Goal: Complete application form: Complete application form

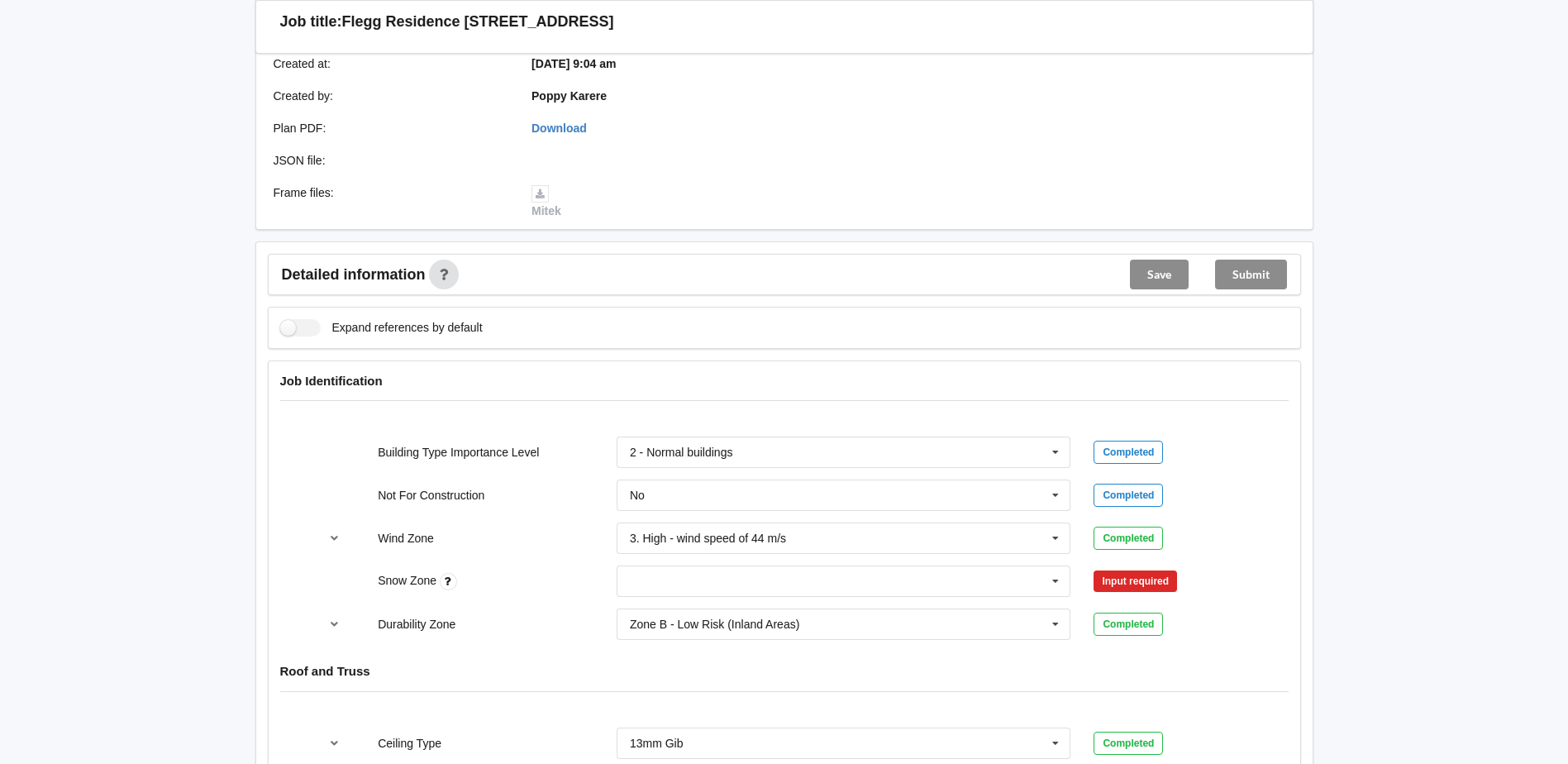
scroll to position [496, 0]
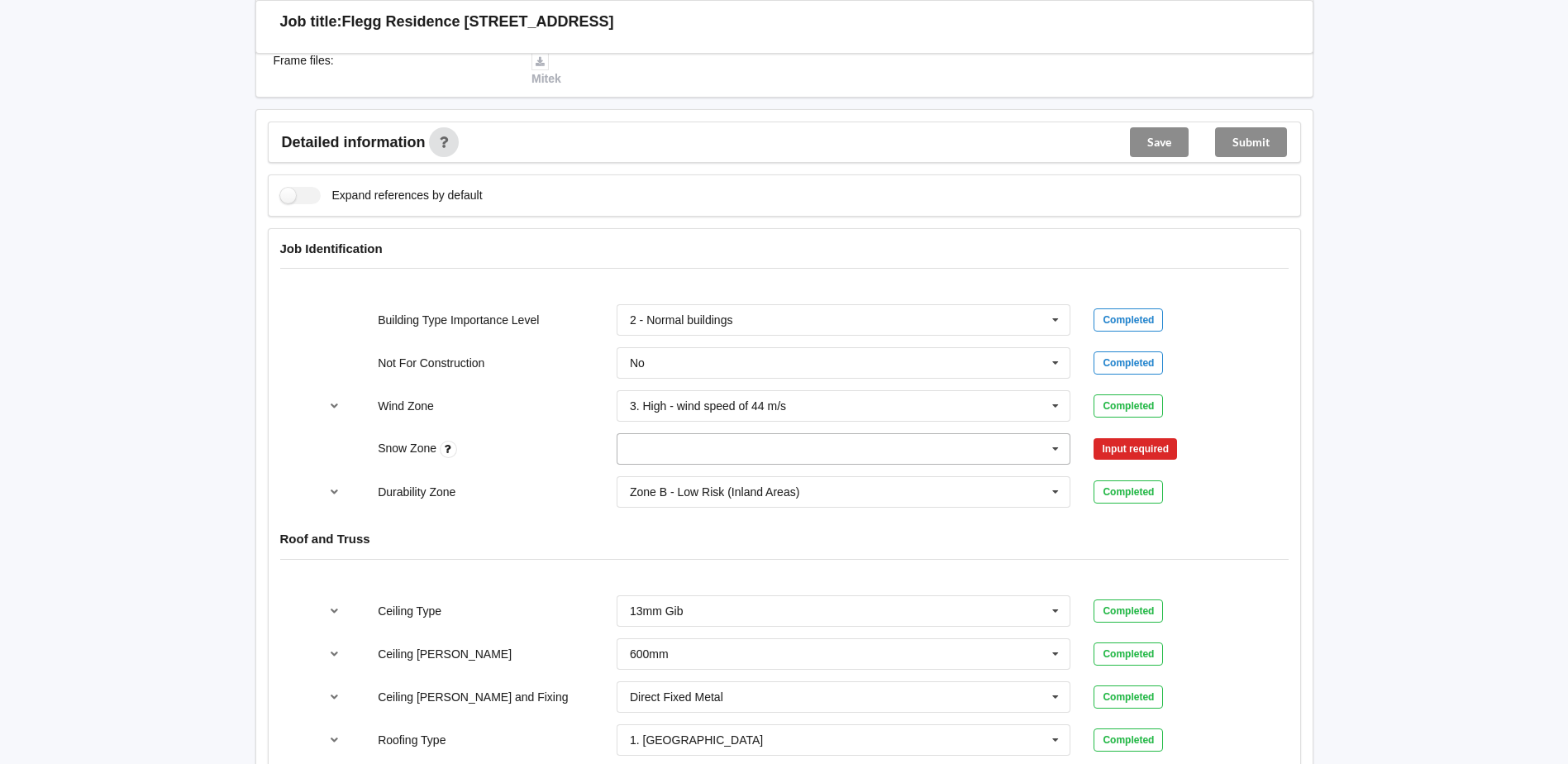
click at [779, 443] on input "text" at bounding box center [844, 449] width 453 height 30
click at [680, 479] on div "N0" at bounding box center [843, 478] width 453 height 30
click at [1132, 452] on button "Confirm input" at bounding box center [1142, 449] width 98 height 27
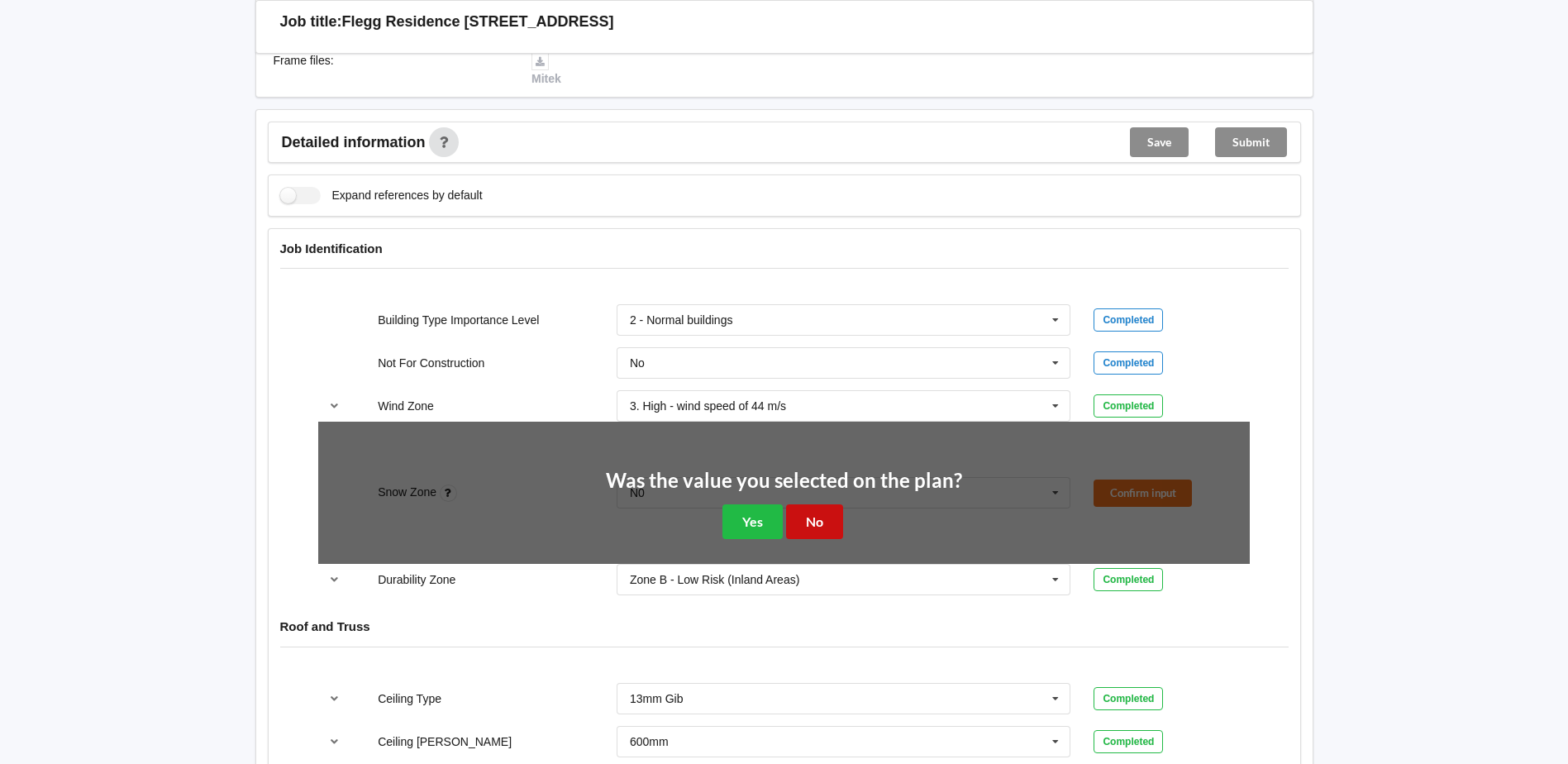
click at [831, 523] on button "No" at bounding box center [814, 521] width 57 height 34
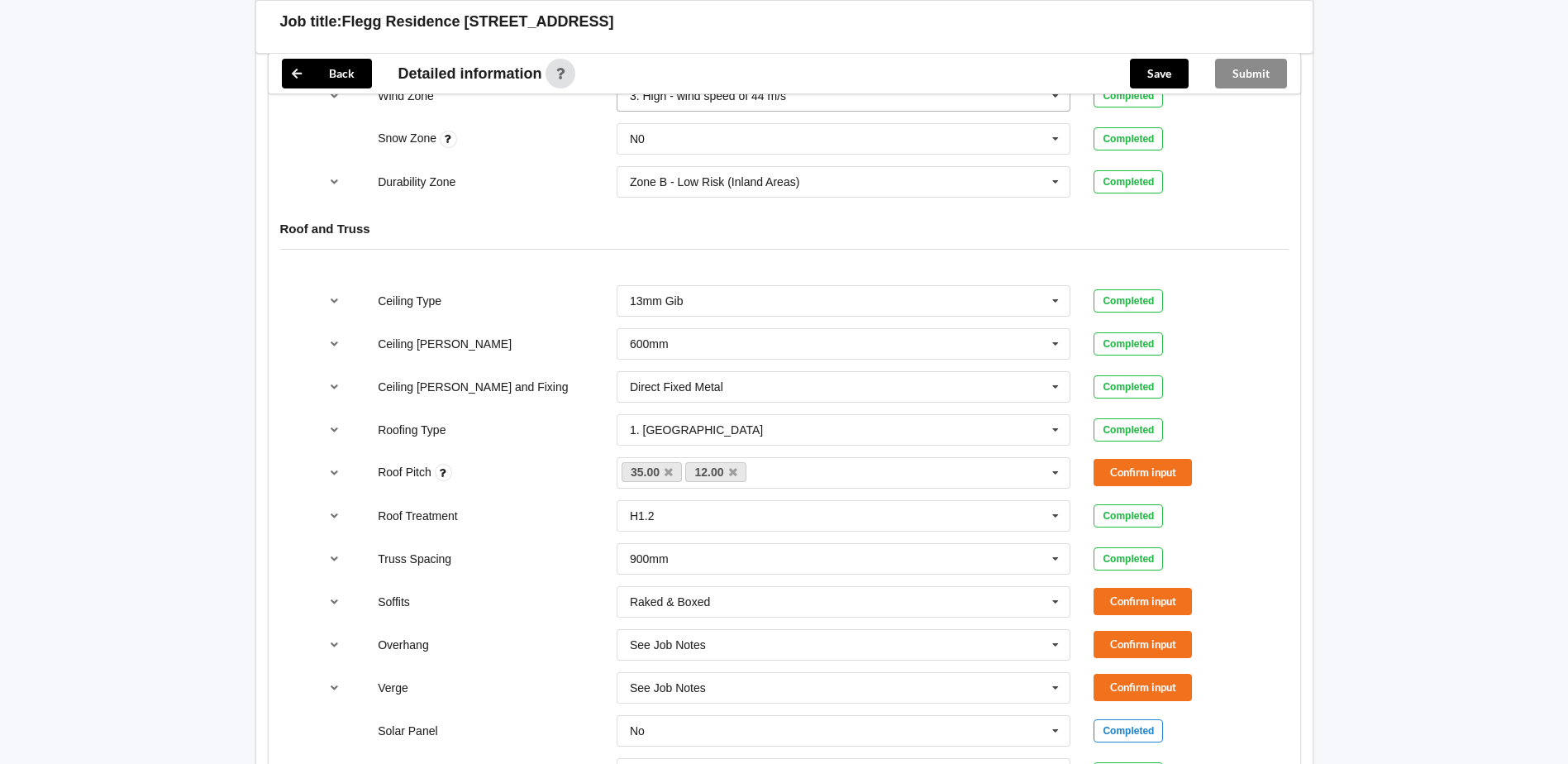
scroll to position [827, 0]
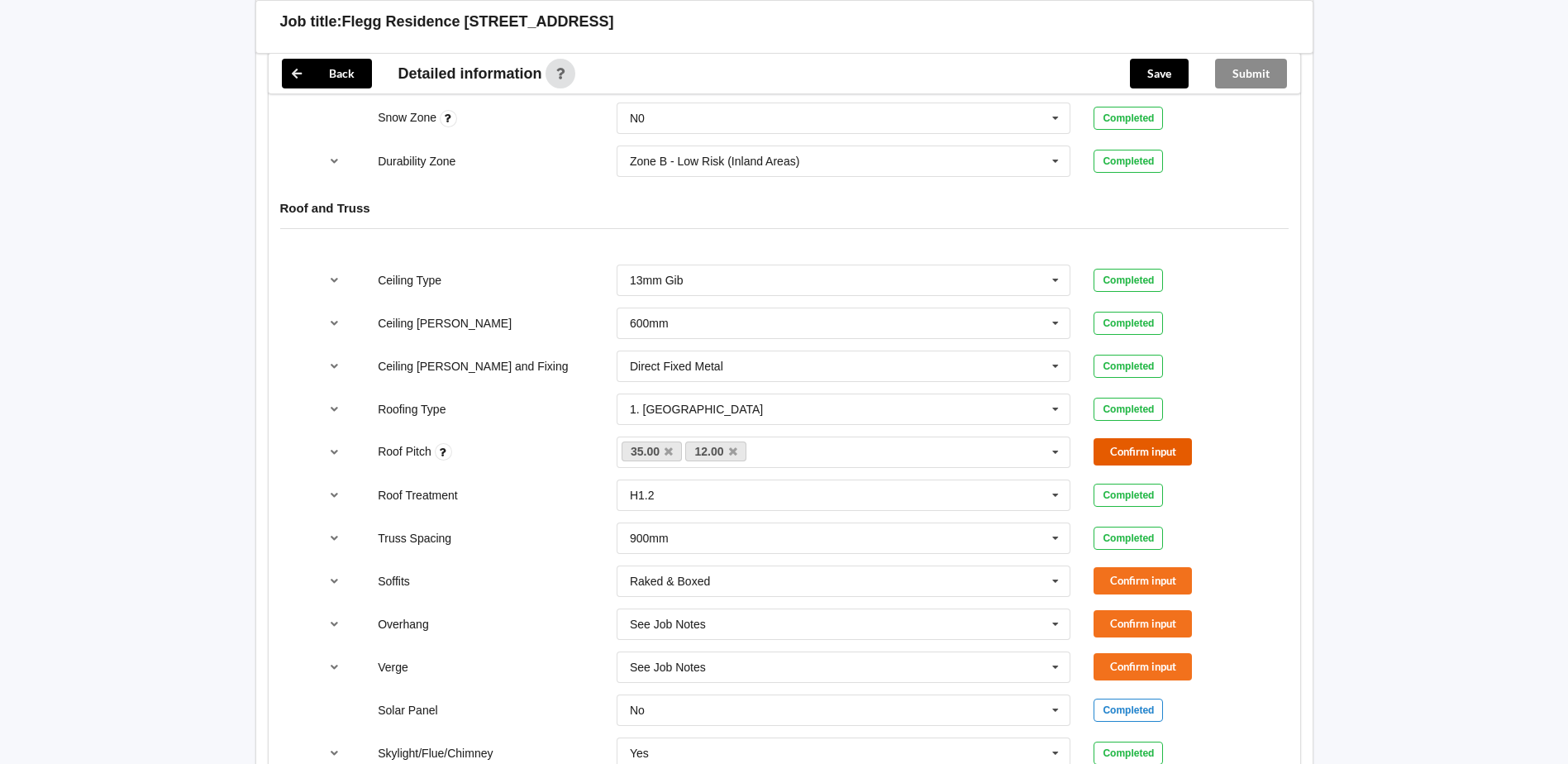
click at [1146, 447] on button "Confirm input" at bounding box center [1142, 452] width 98 height 27
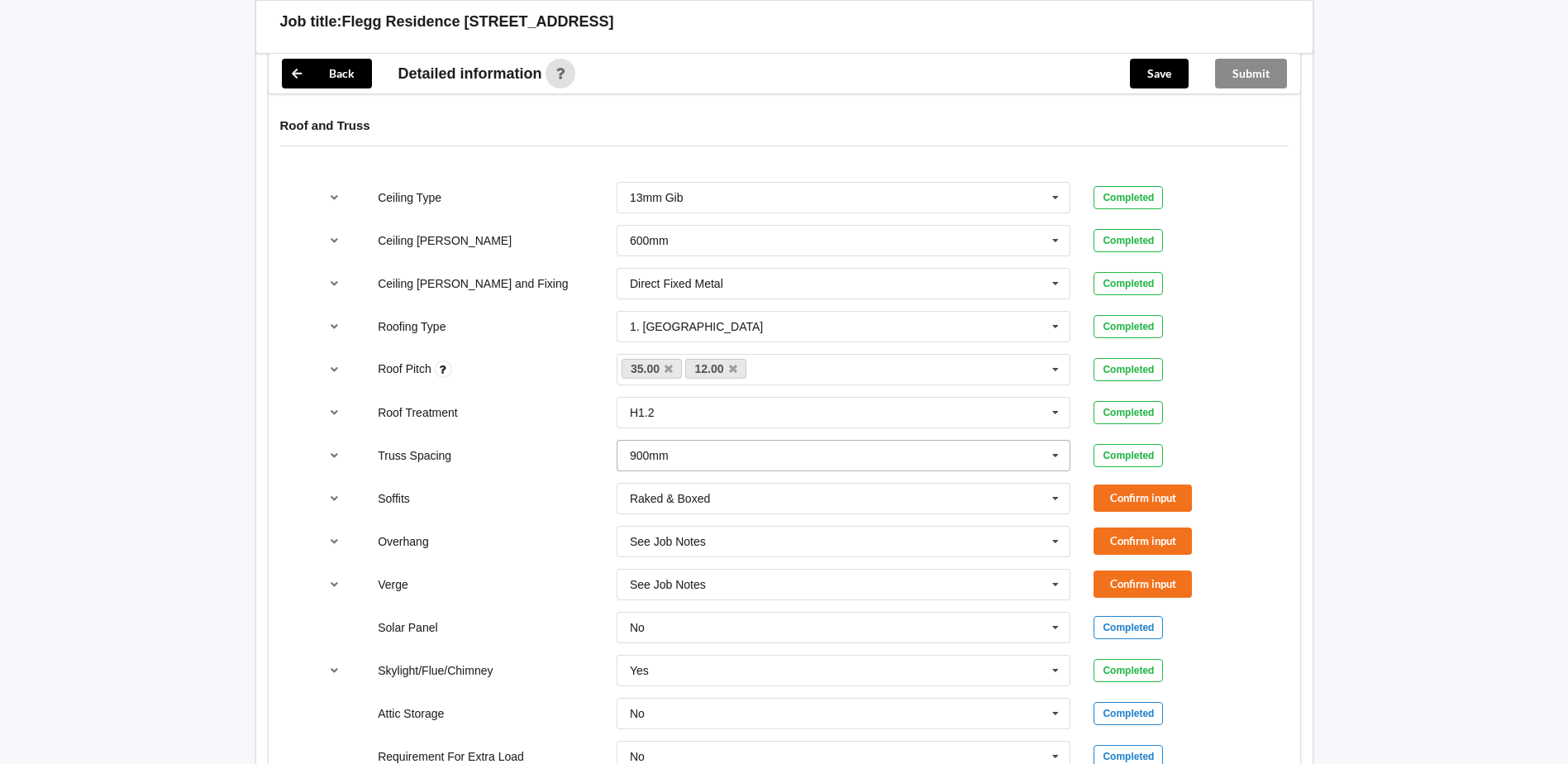
scroll to position [993, 0]
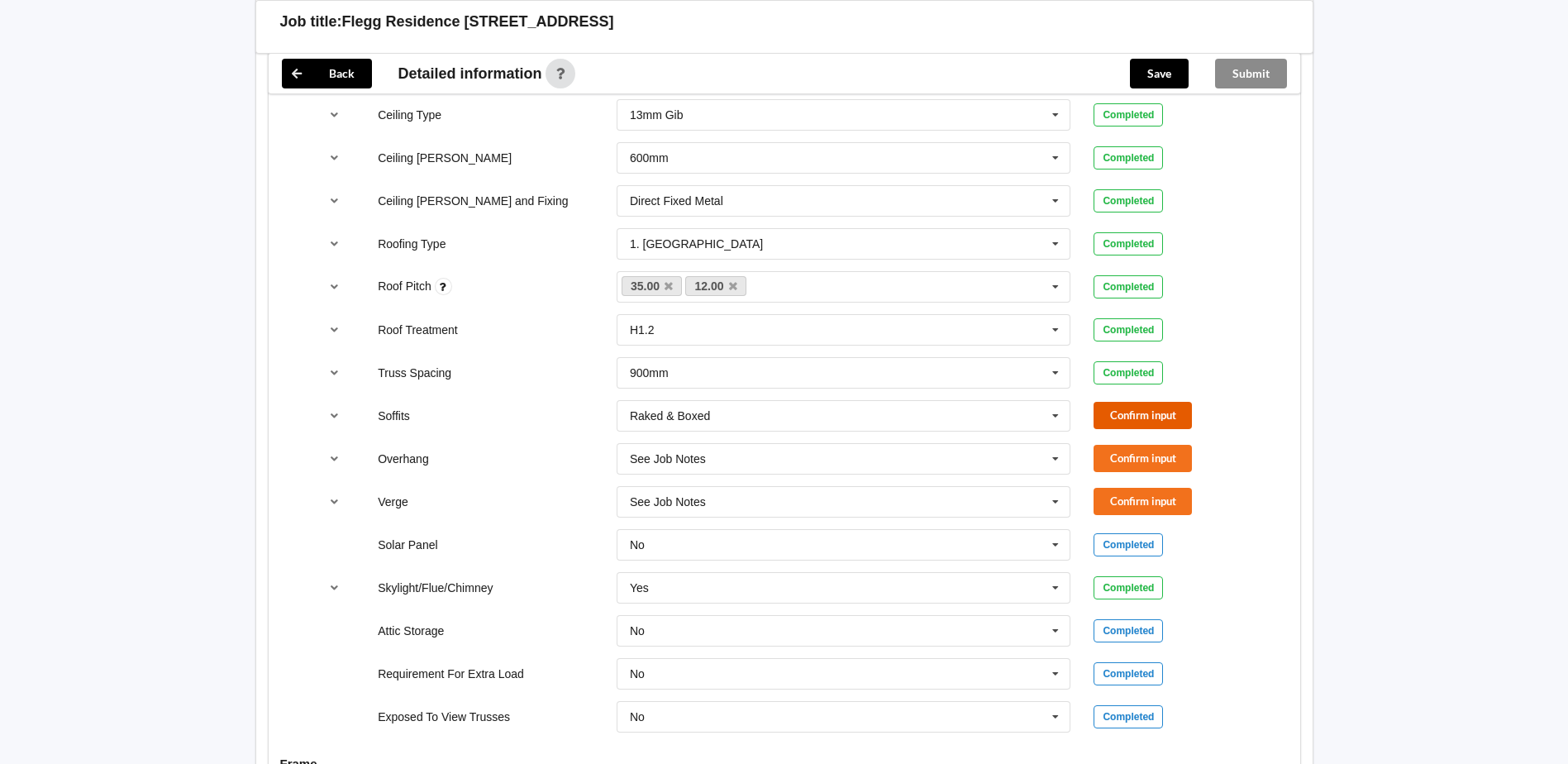
click at [1152, 408] on button "Confirm input" at bounding box center [1142, 416] width 98 height 27
click at [710, 463] on input "text" at bounding box center [844, 459] width 453 height 30
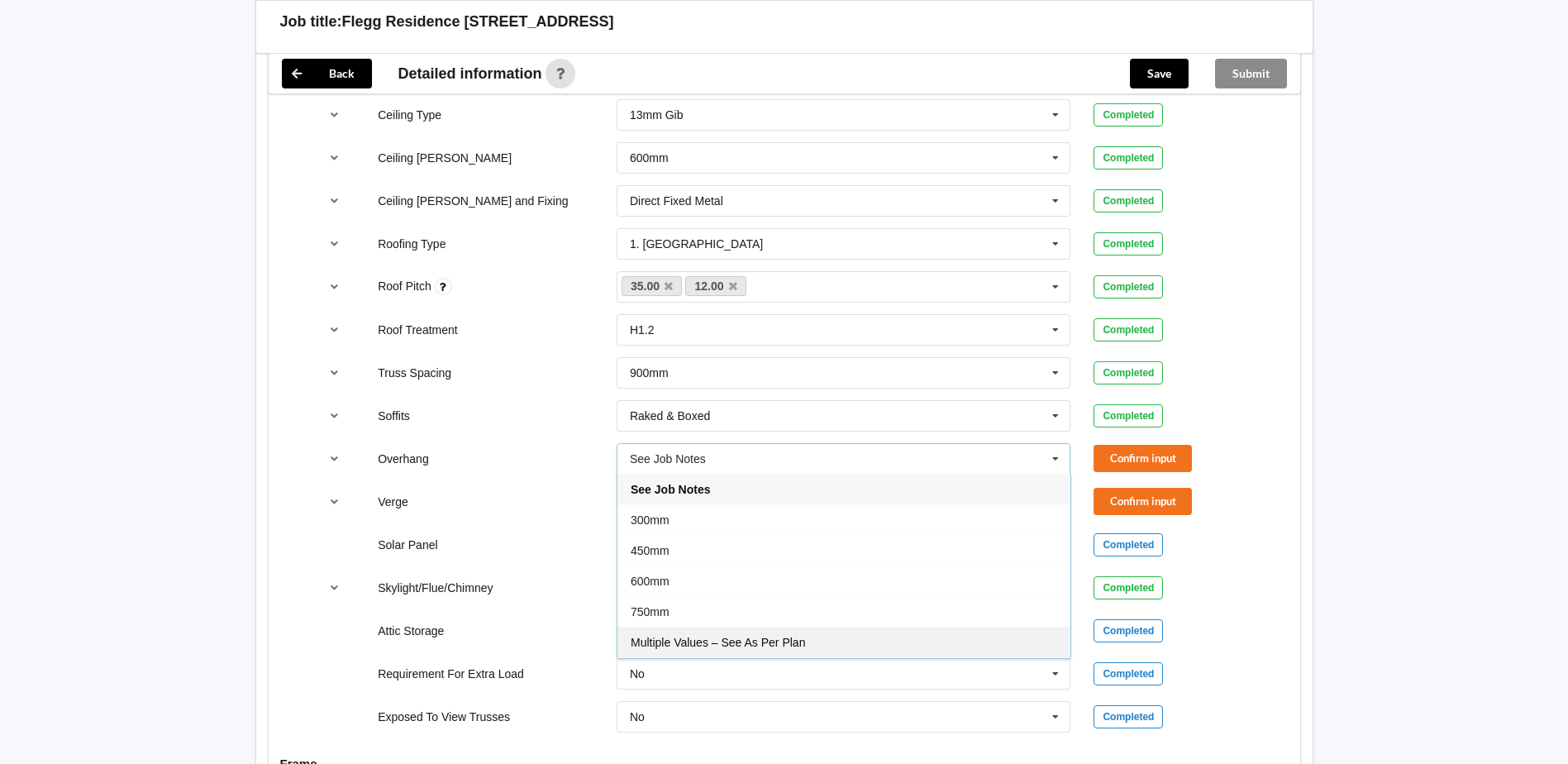
click at [687, 634] on div "Multiple Values – See As Per Plan" at bounding box center [843, 641] width 453 height 30
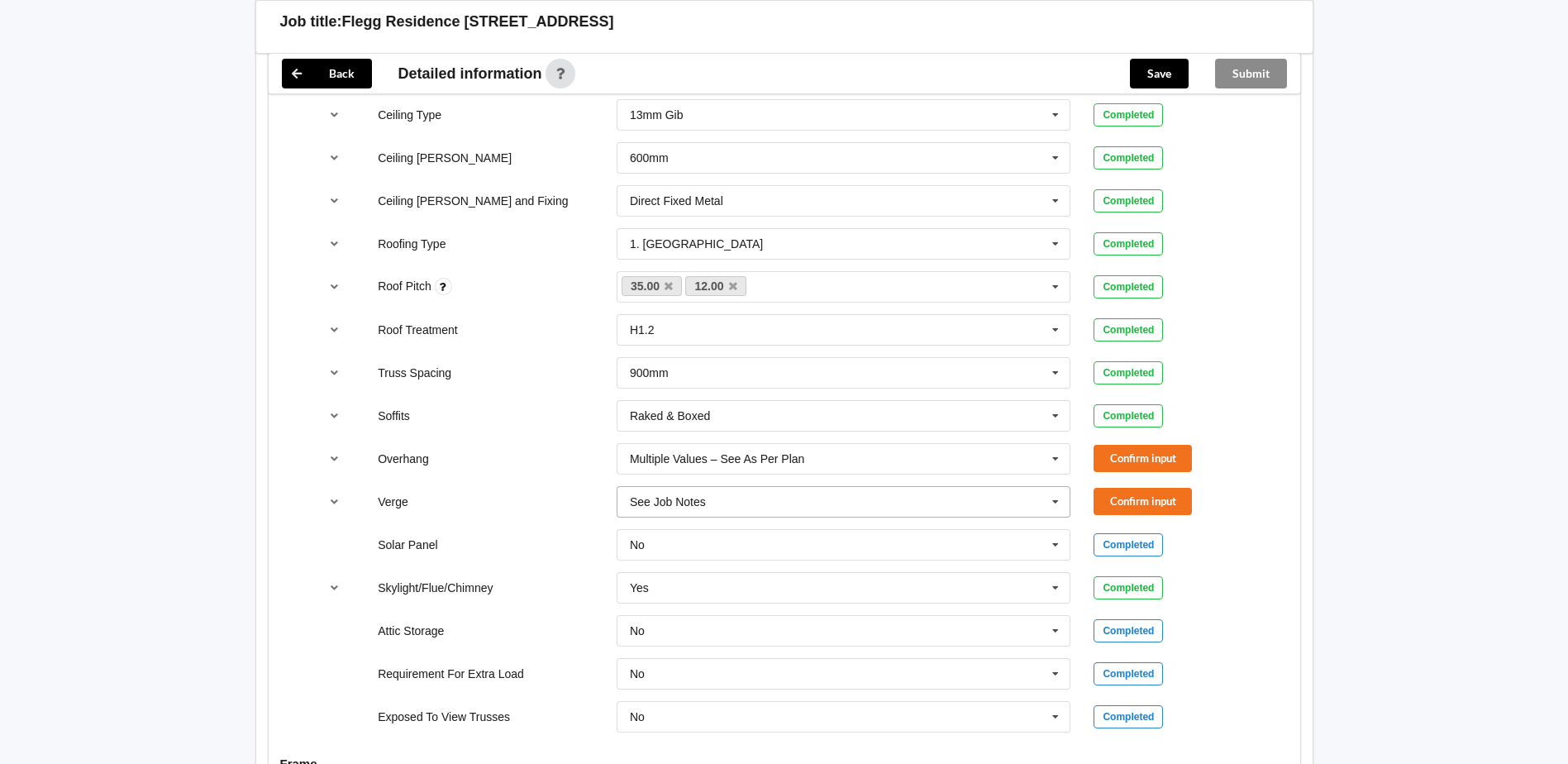
click at [711, 511] on input "text" at bounding box center [844, 502] width 453 height 30
drag, startPoint x: 736, startPoint y: 682, endPoint x: 998, endPoint y: 581, distance: 280.8
click at [736, 682] on span "Multiple Values – See As Per Plan" at bounding box center [718, 686] width 174 height 14
click at [1152, 464] on button "Confirm input" at bounding box center [1142, 459] width 98 height 27
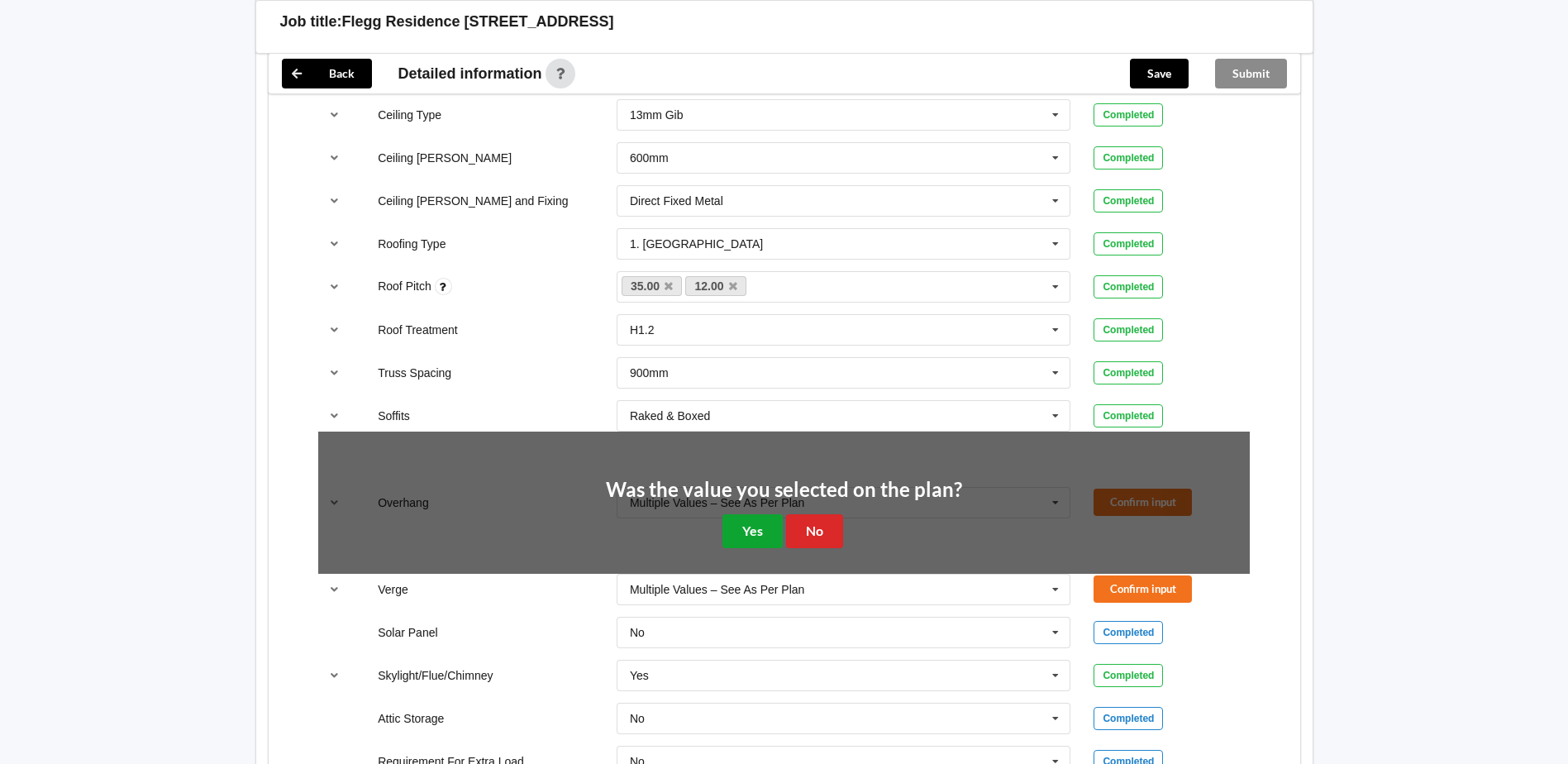
click at [763, 536] on button "Yes" at bounding box center [753, 531] width 60 height 34
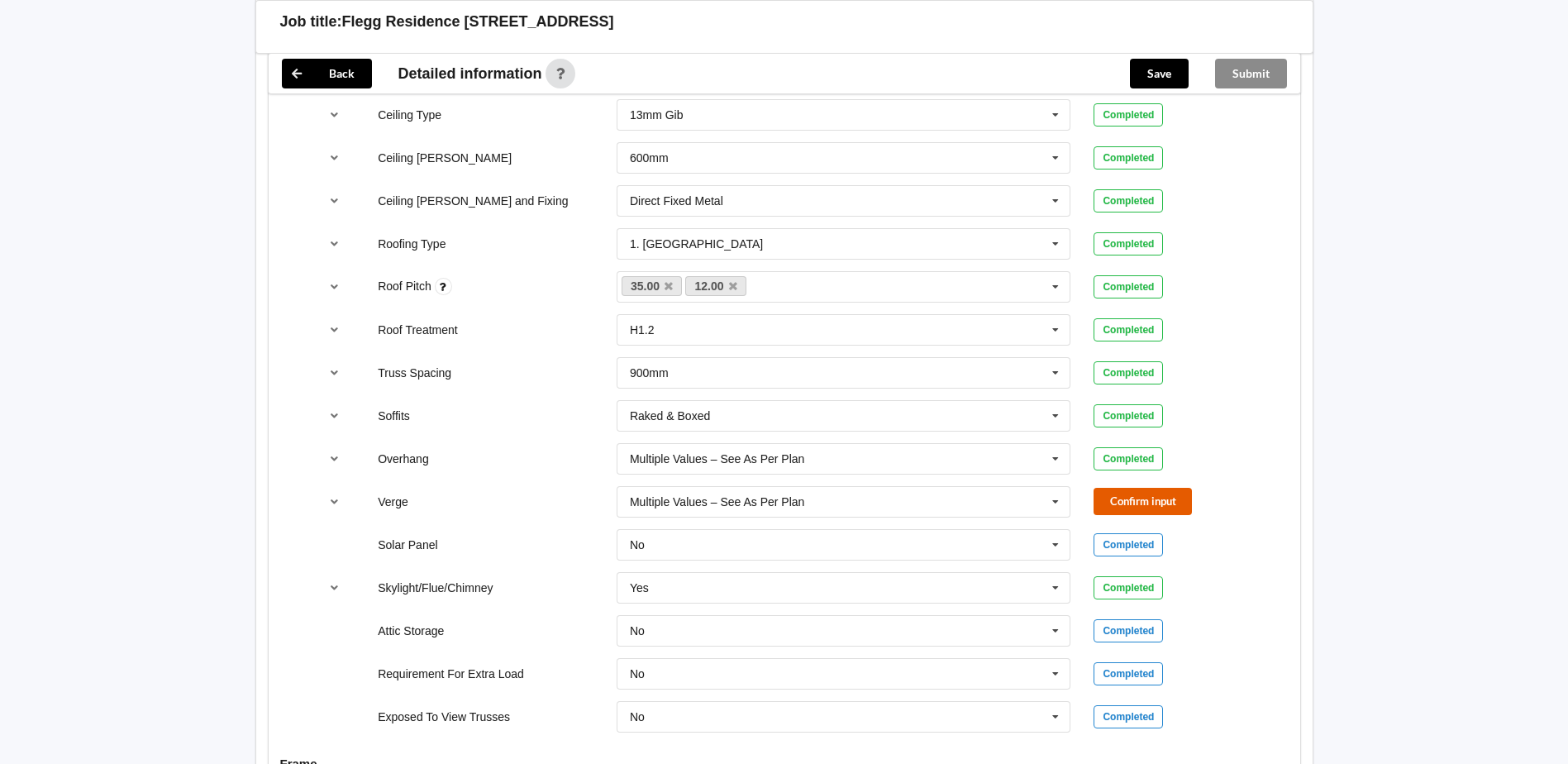
click at [1149, 499] on button "Confirm input" at bounding box center [1142, 502] width 98 height 27
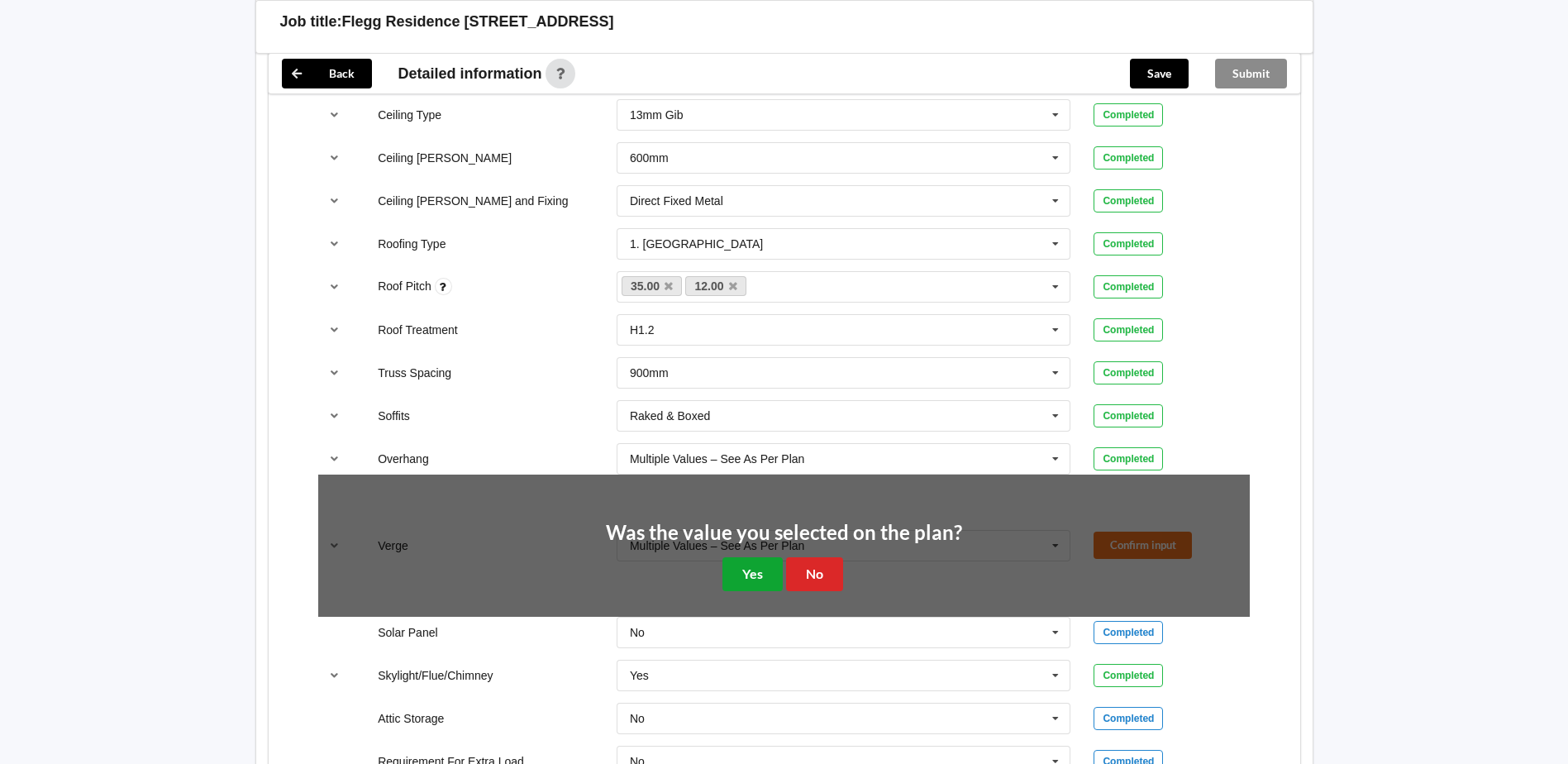
drag, startPoint x: 753, startPoint y: 574, endPoint x: 728, endPoint y: 563, distance: 27.3
click at [753, 573] on button "Yes" at bounding box center [753, 574] width 60 height 34
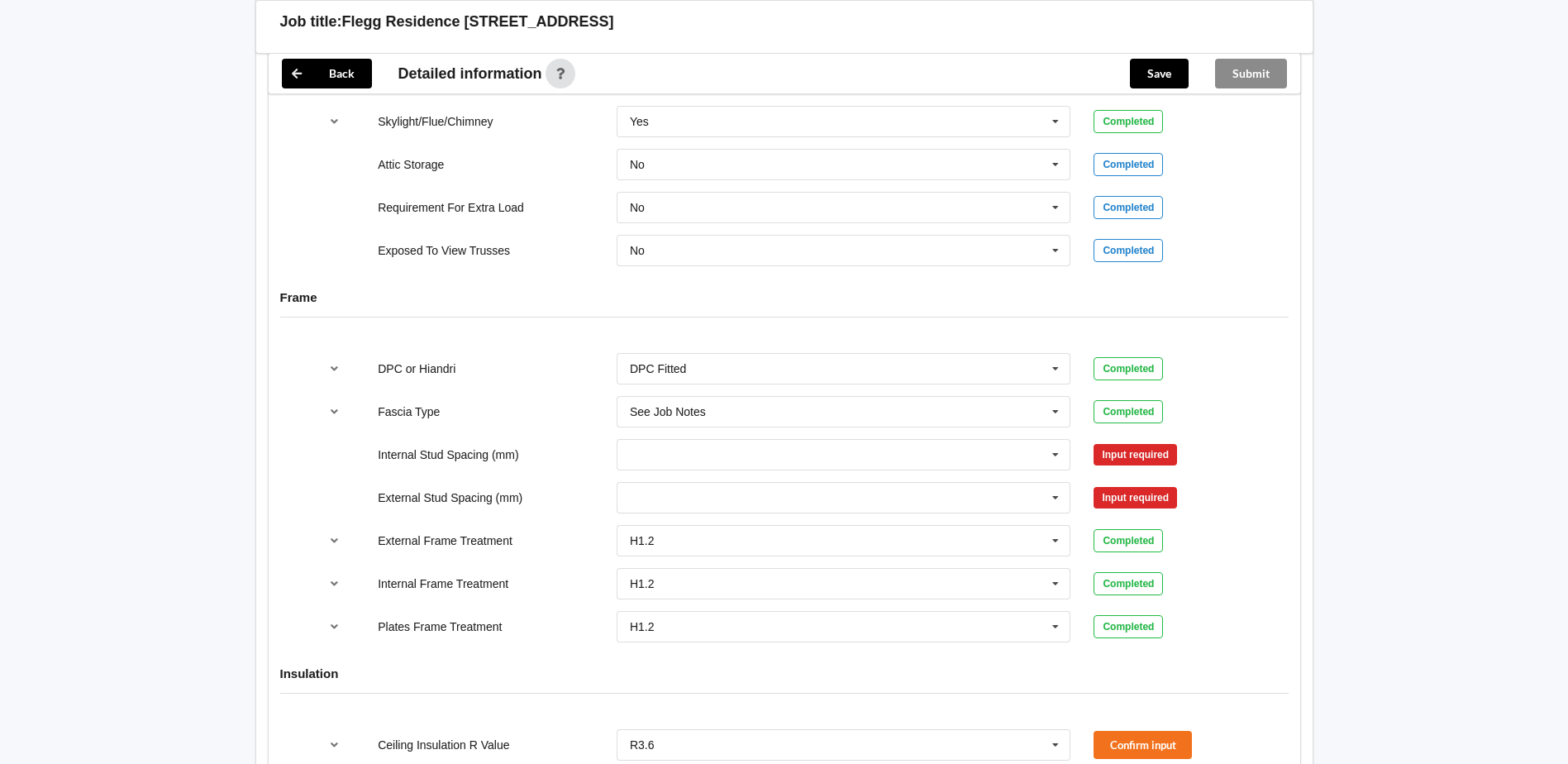
scroll to position [1489, 0]
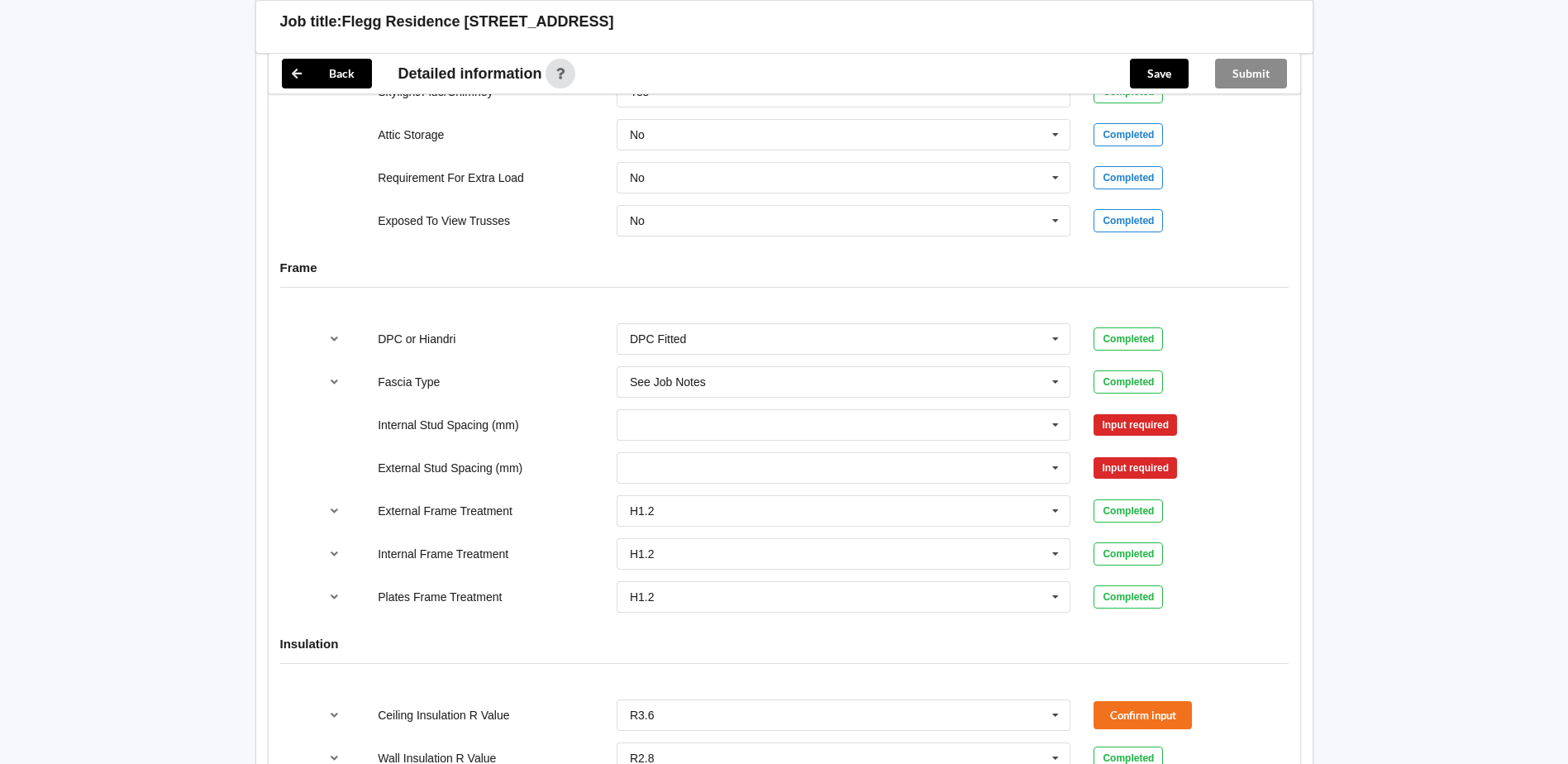
click at [689, 402] on div "300 400 450 500 600 Multiple Values – See As Per Plan None See Job Notes" at bounding box center [843, 425] width 478 height 55
click at [691, 396] on input "text" at bounding box center [844, 382] width 453 height 30
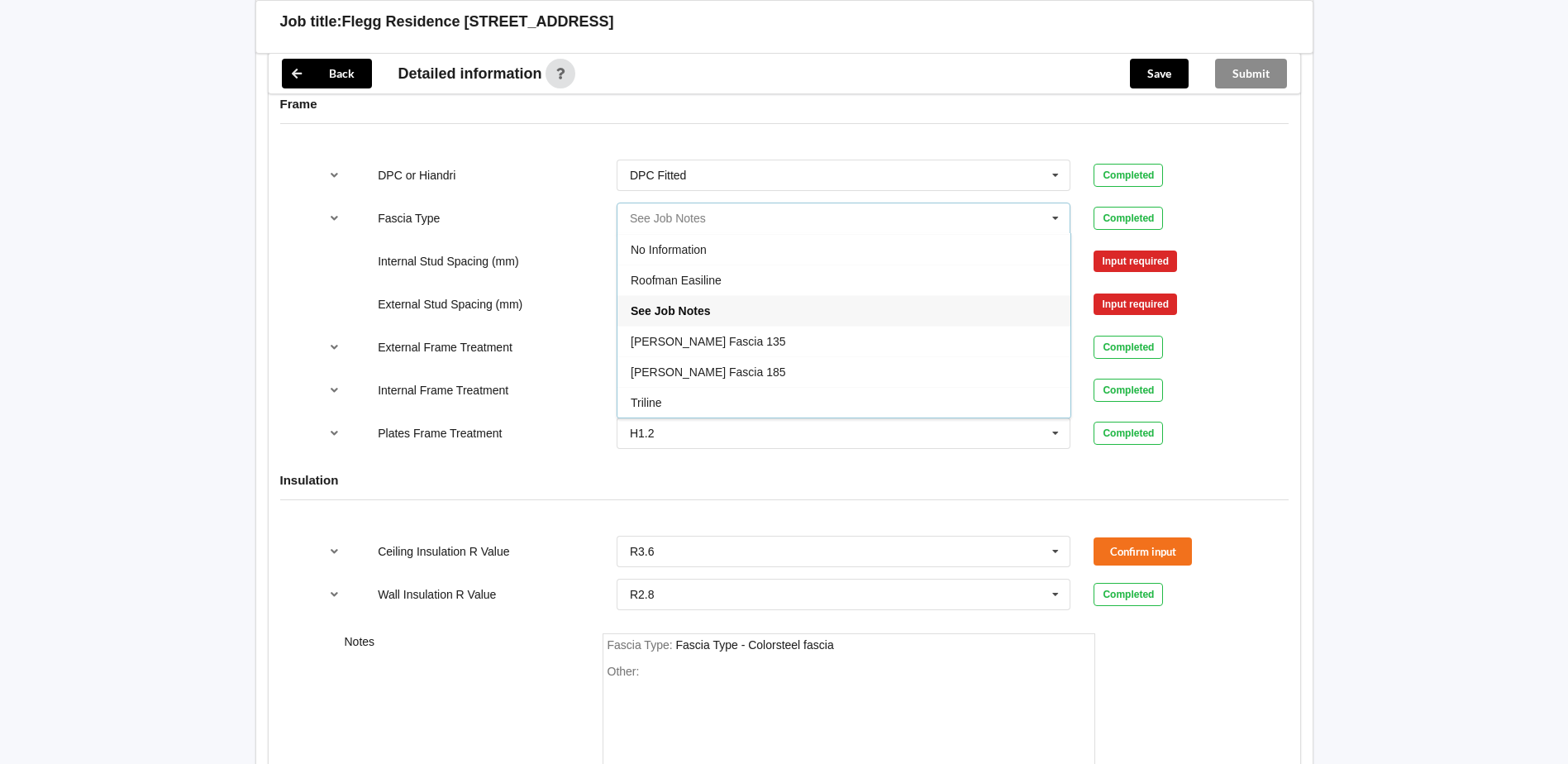
scroll to position [1655, 0]
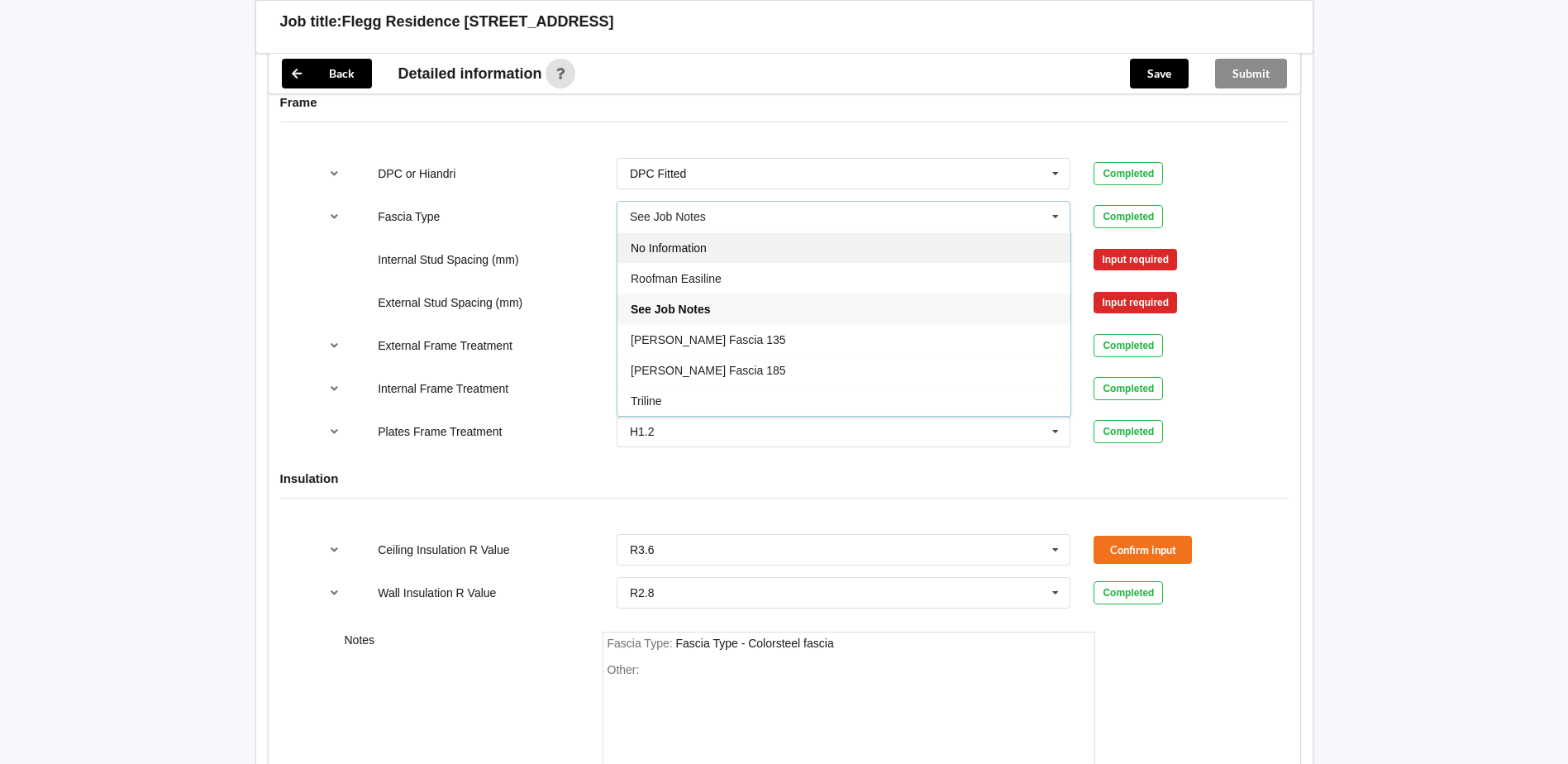
click at [678, 257] on div "No Information" at bounding box center [843, 248] width 453 height 30
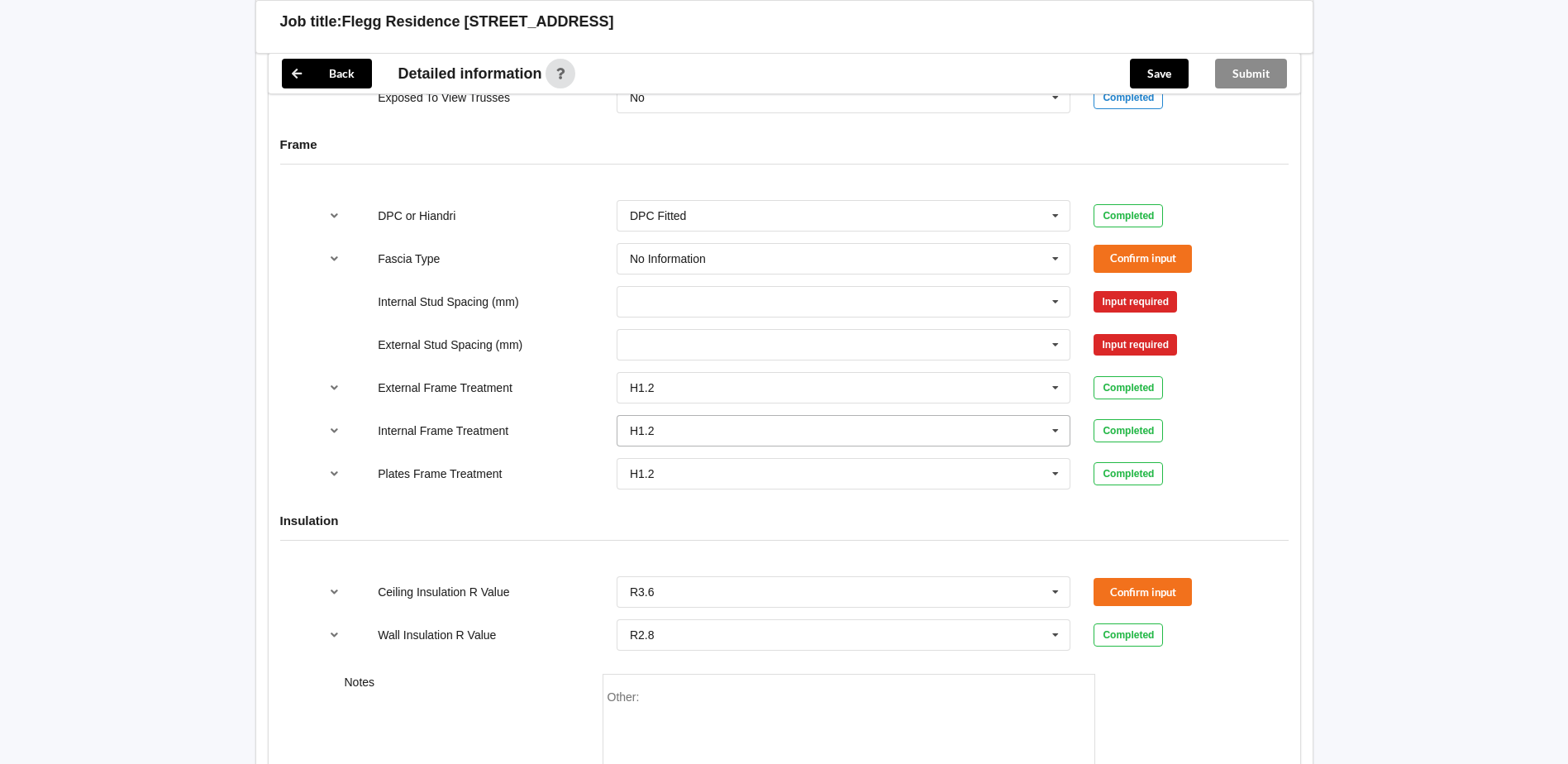
scroll to position [1365, 0]
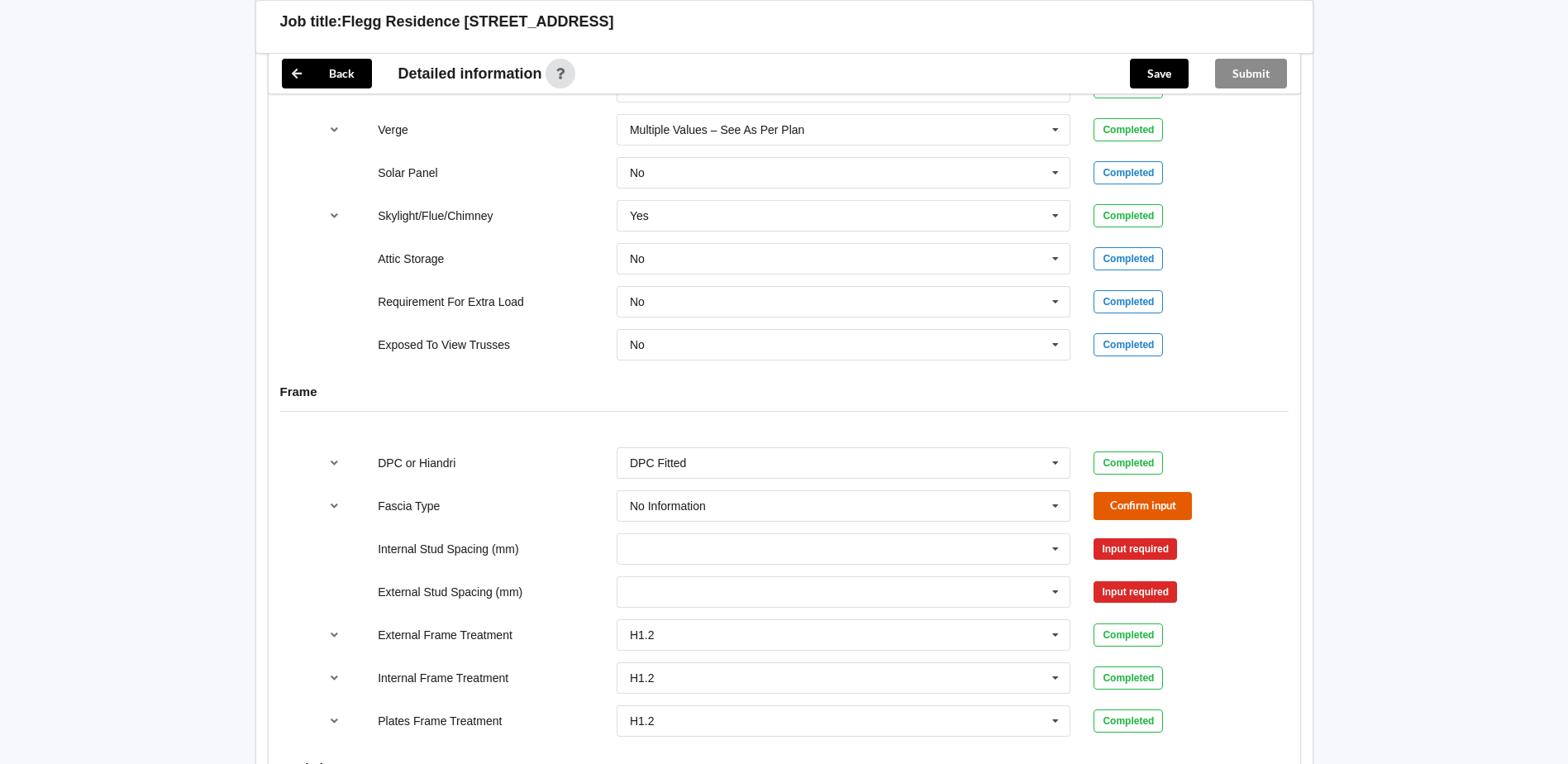
click at [1164, 494] on button "Confirm input" at bounding box center [1142, 506] width 98 height 27
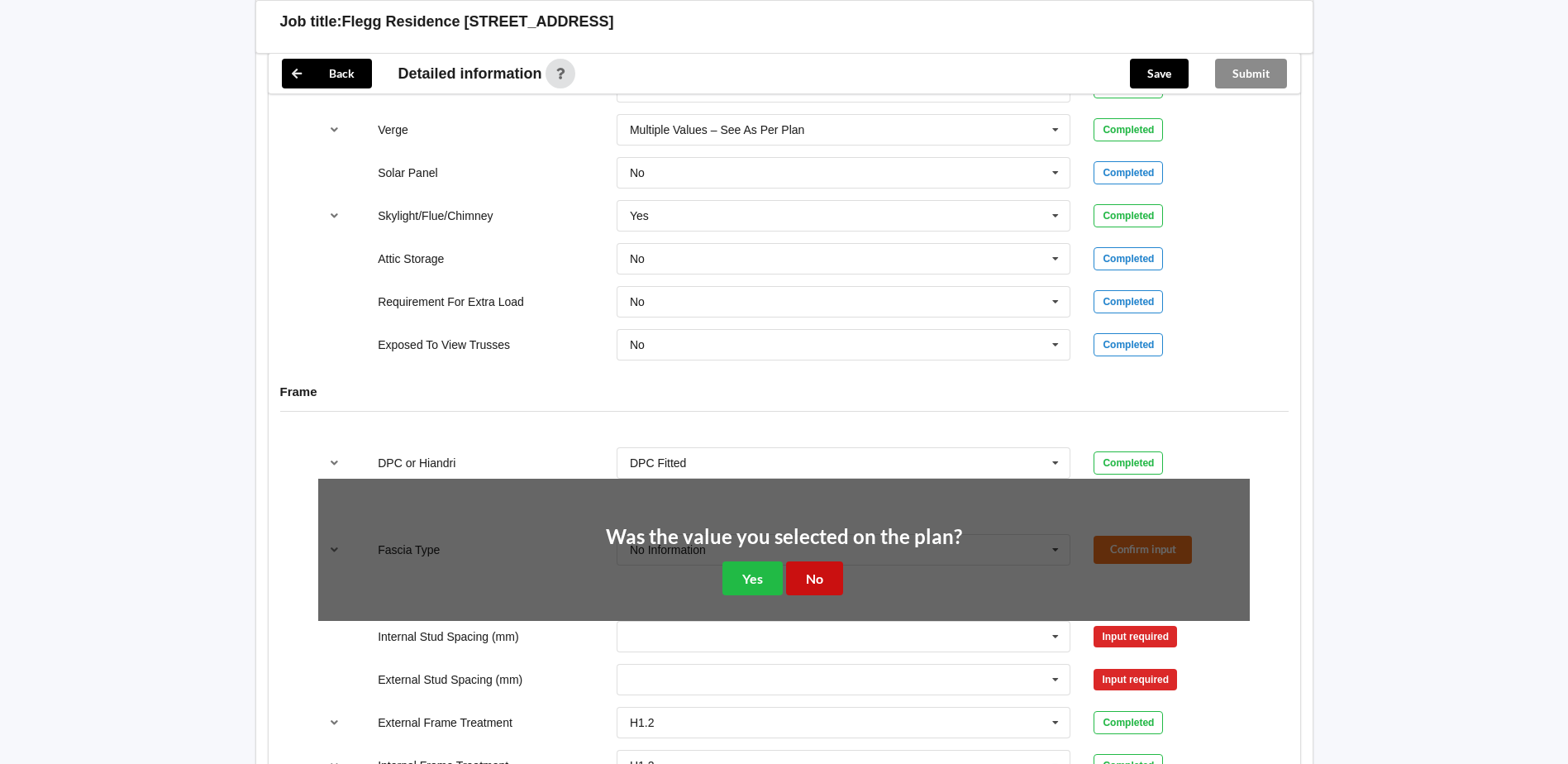
click at [805, 571] on button "No" at bounding box center [814, 578] width 57 height 34
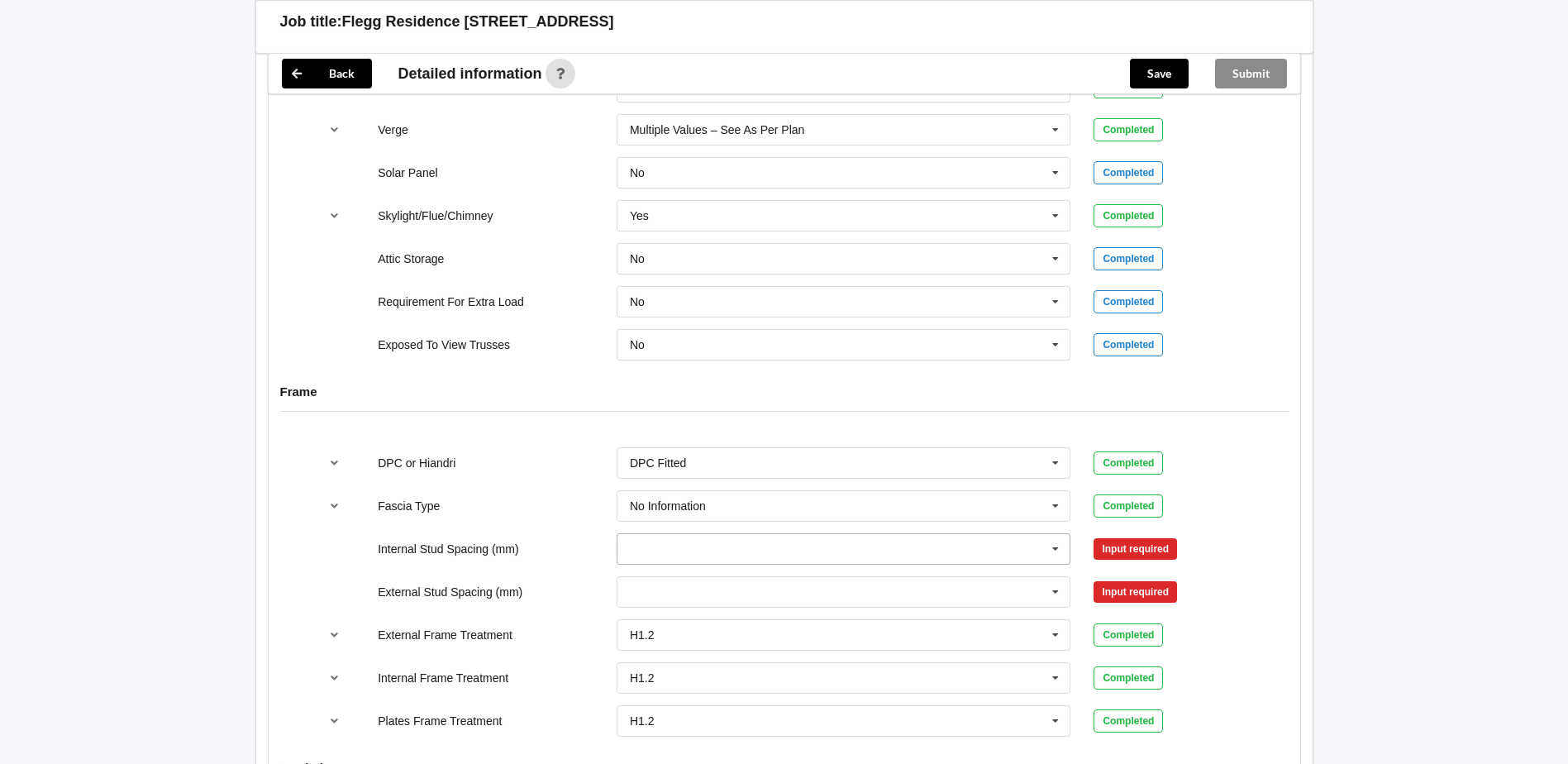
click at [734, 539] on input "text" at bounding box center [844, 549] width 453 height 30
click at [765, 668] on span "Multiple Values – See As Per Plan" at bounding box center [718, 672] width 174 height 14
click at [673, 593] on input "text" at bounding box center [844, 592] width 453 height 30
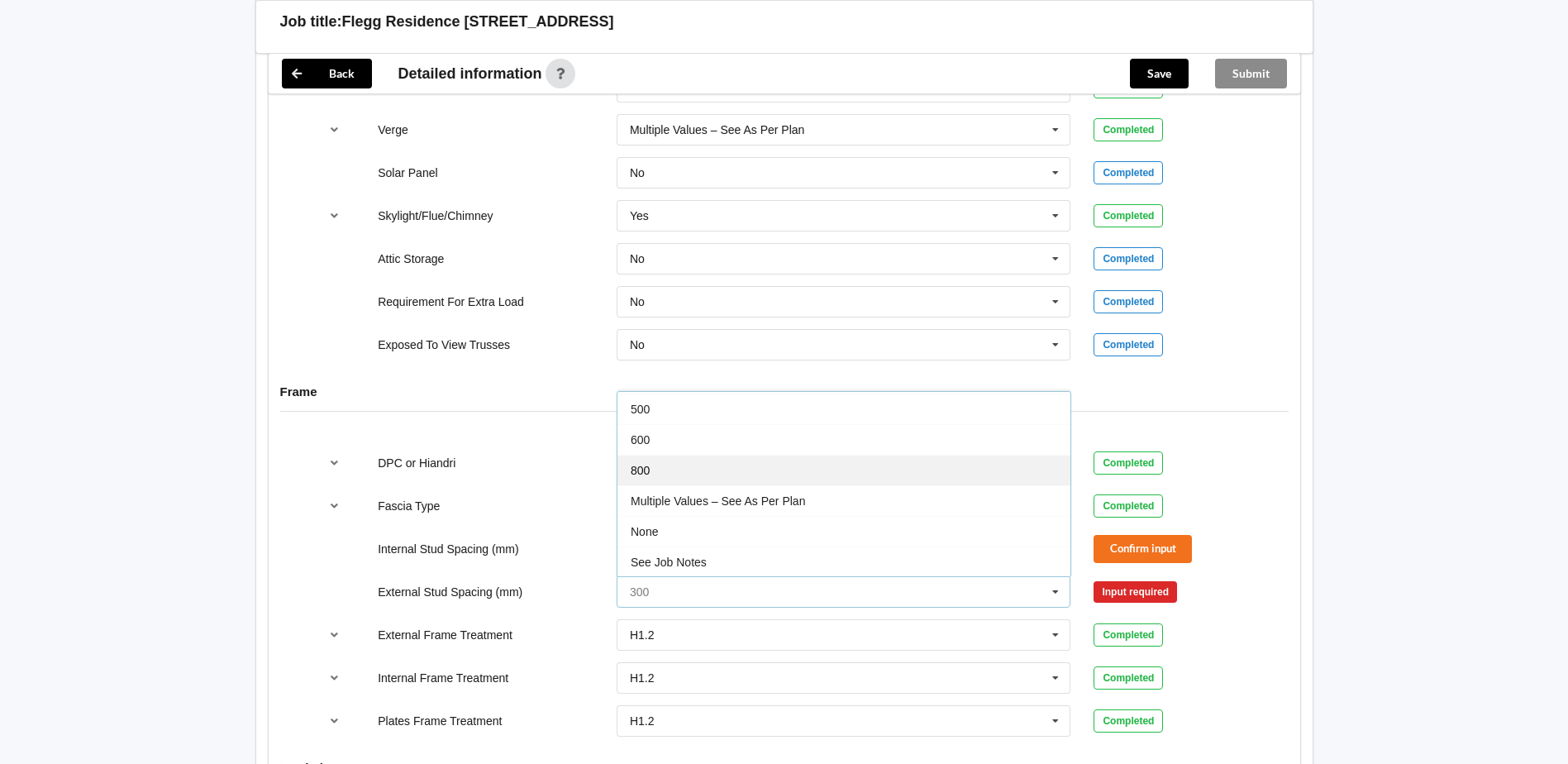
scroll to position [91, 0]
click at [813, 488] on div "Multiple Values – See As Per Plan" at bounding box center [843, 499] width 453 height 30
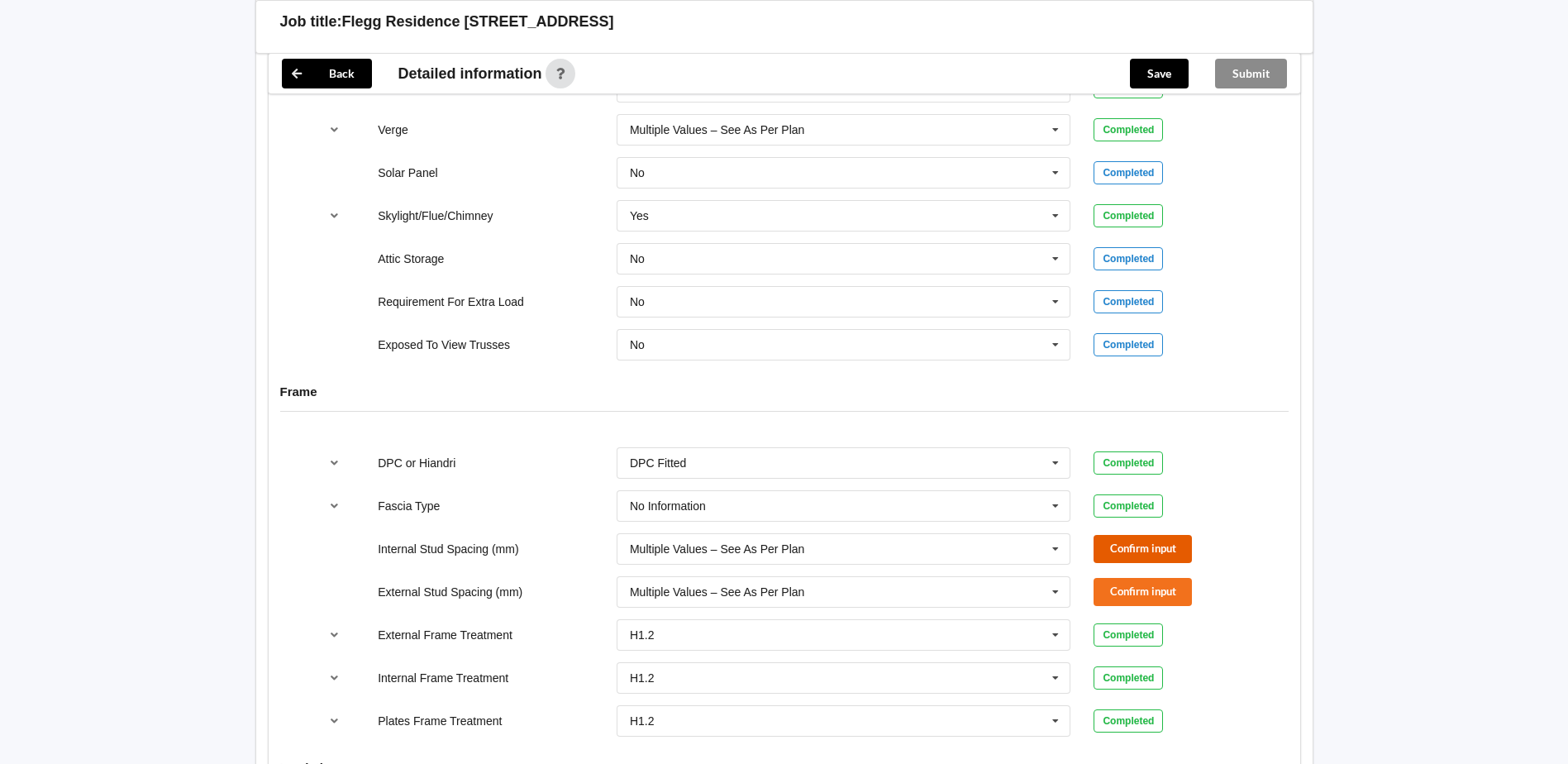
click at [1096, 551] on button "Confirm input" at bounding box center [1142, 549] width 98 height 27
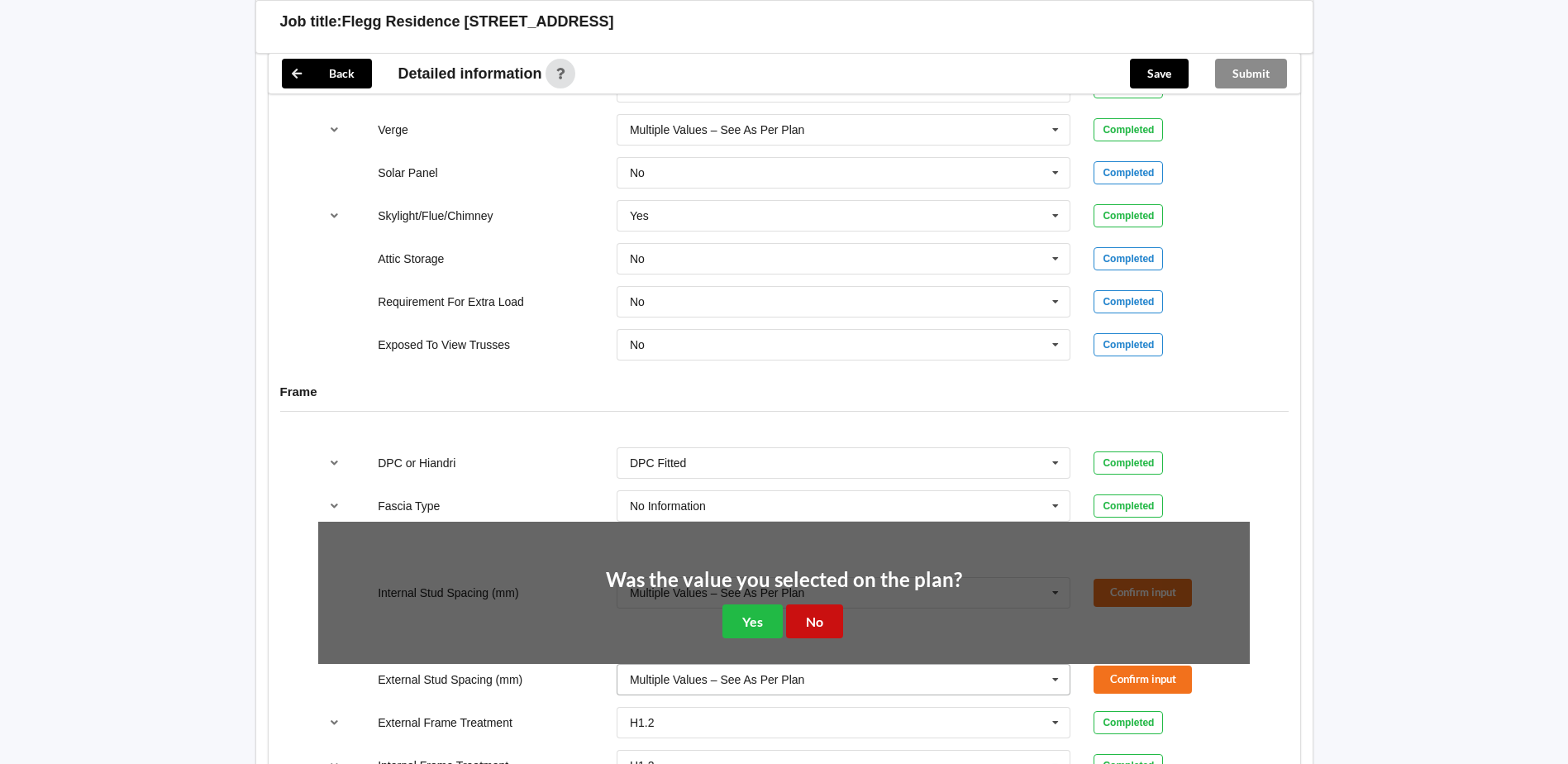
drag, startPoint x: 819, startPoint y: 616, endPoint x: 1026, endPoint y: 587, distance: 209.0
click at [830, 616] on button "No" at bounding box center [814, 622] width 57 height 34
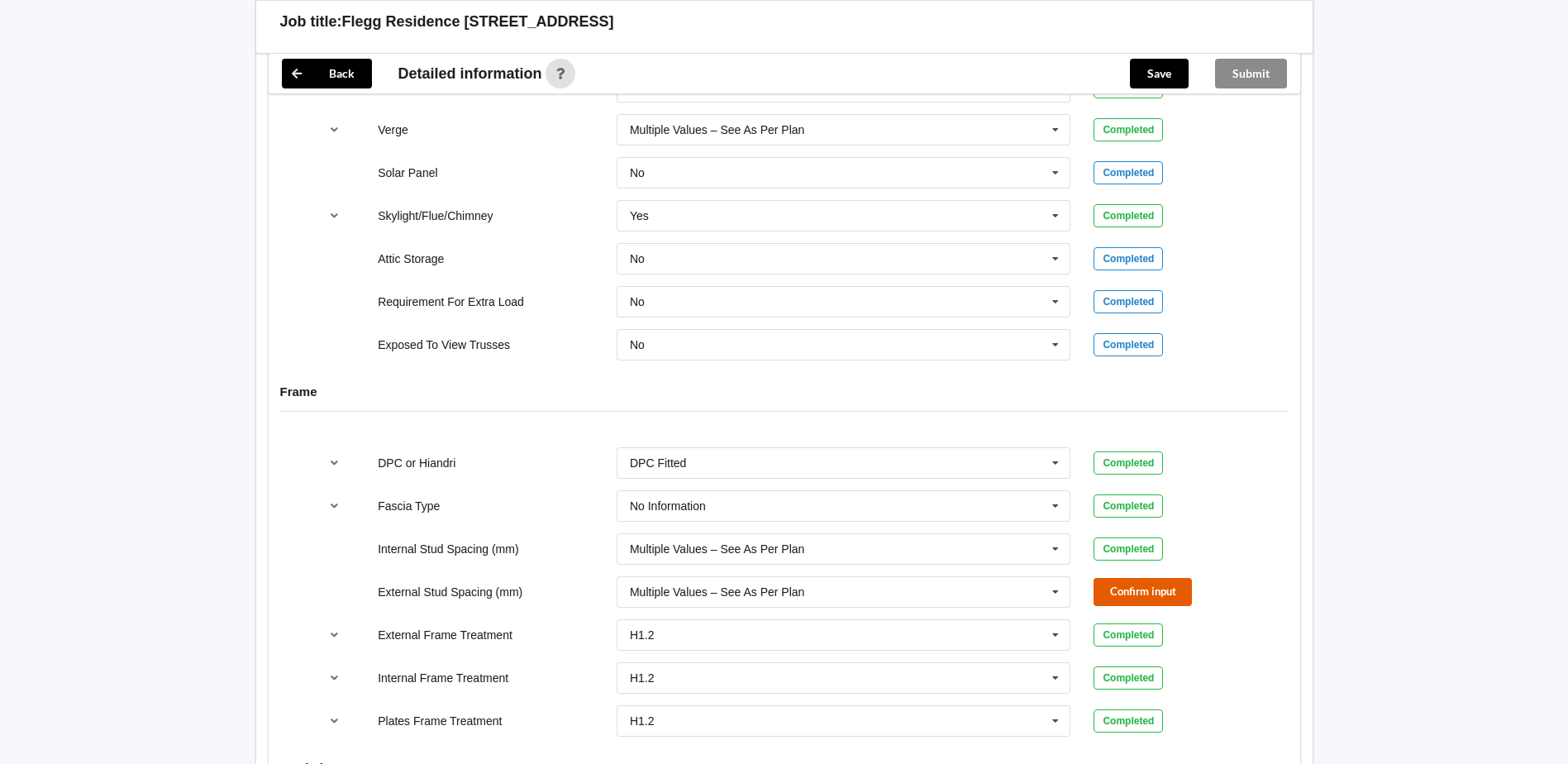
click at [1108, 583] on button "Confirm input" at bounding box center [1142, 592] width 98 height 27
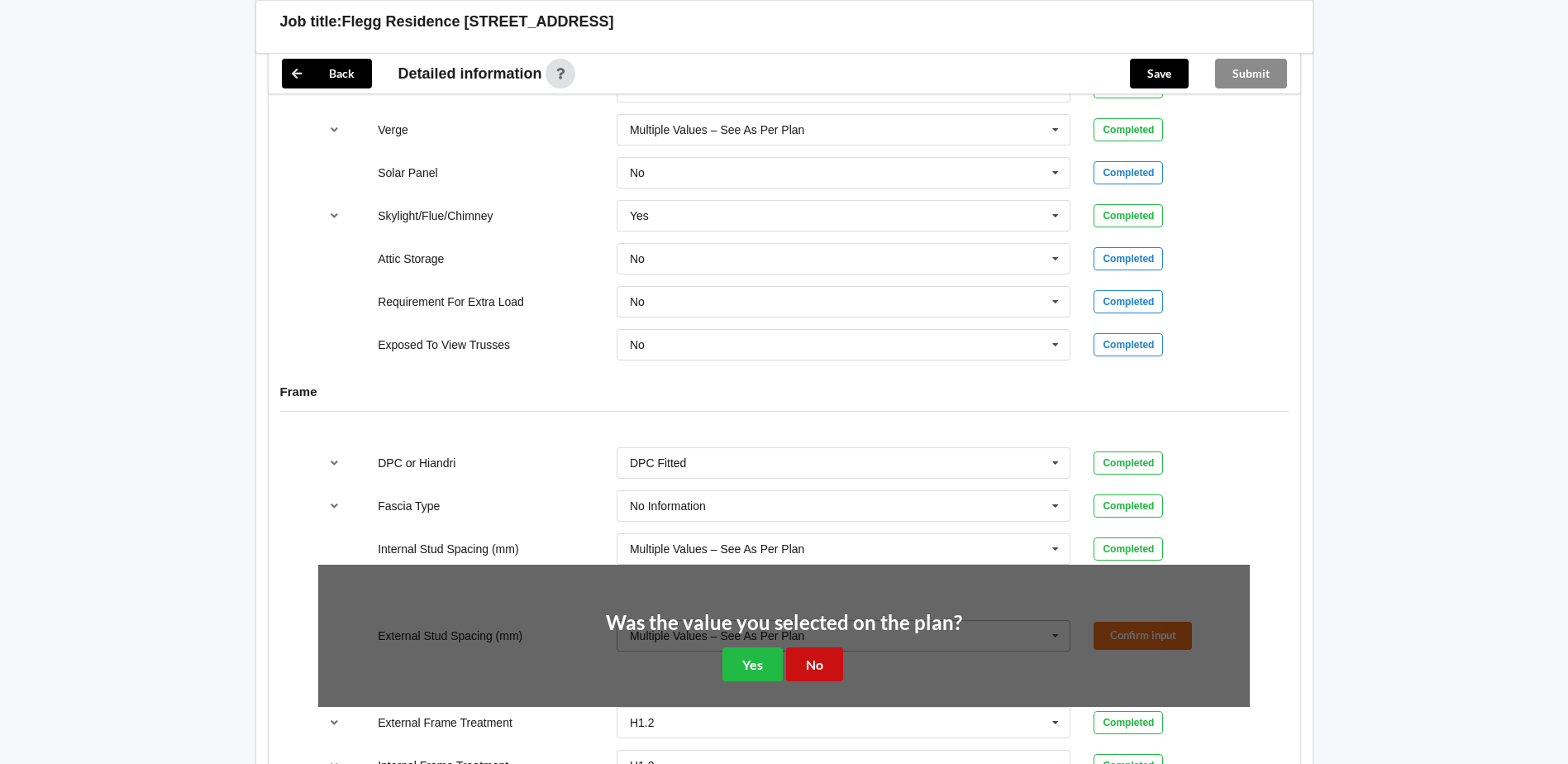
drag, startPoint x: 812, startPoint y: 662, endPoint x: 782, endPoint y: 582, distance: 85.4
click at [810, 654] on button "No" at bounding box center [814, 665] width 57 height 34
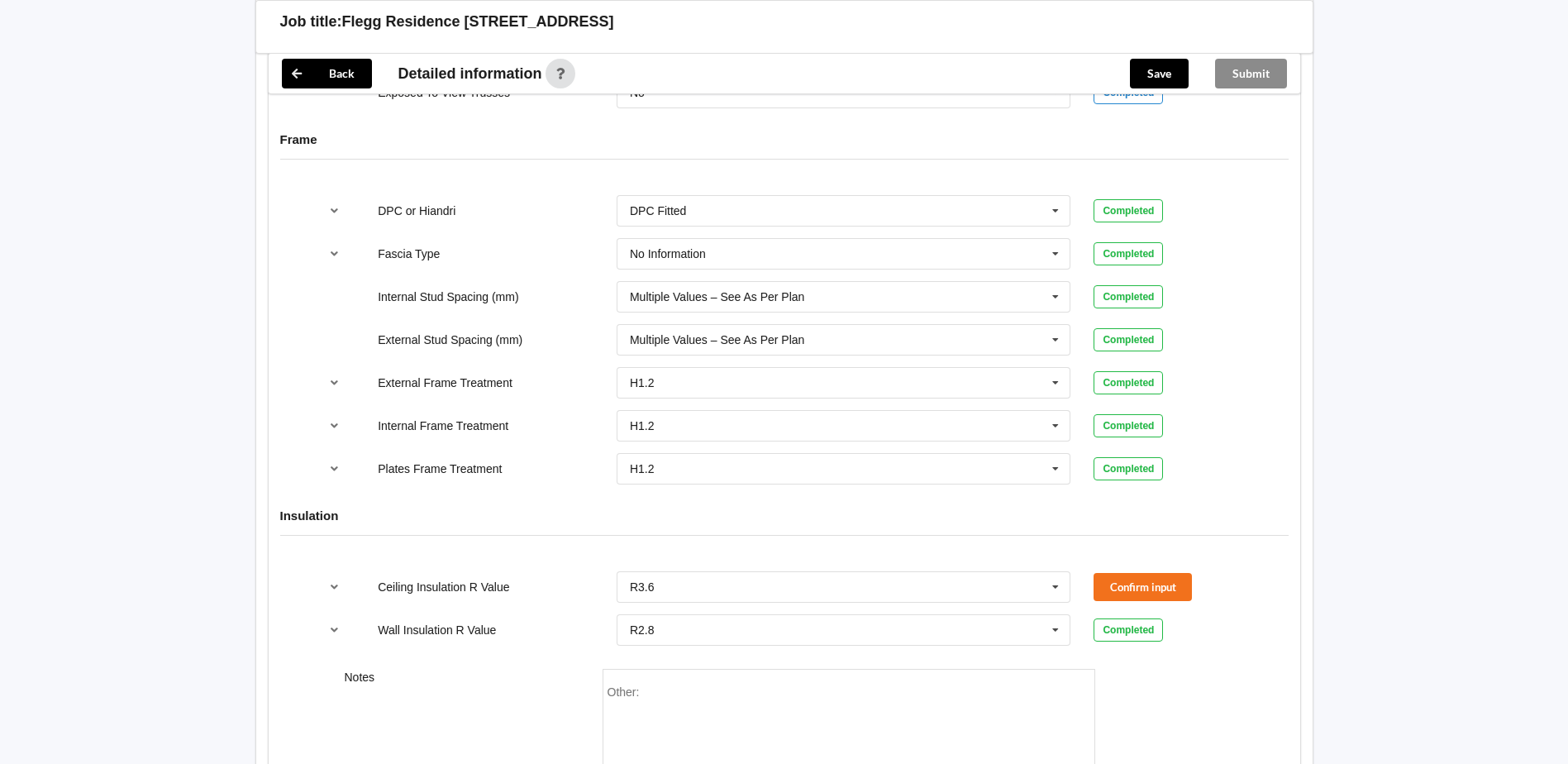
scroll to position [1778, 0]
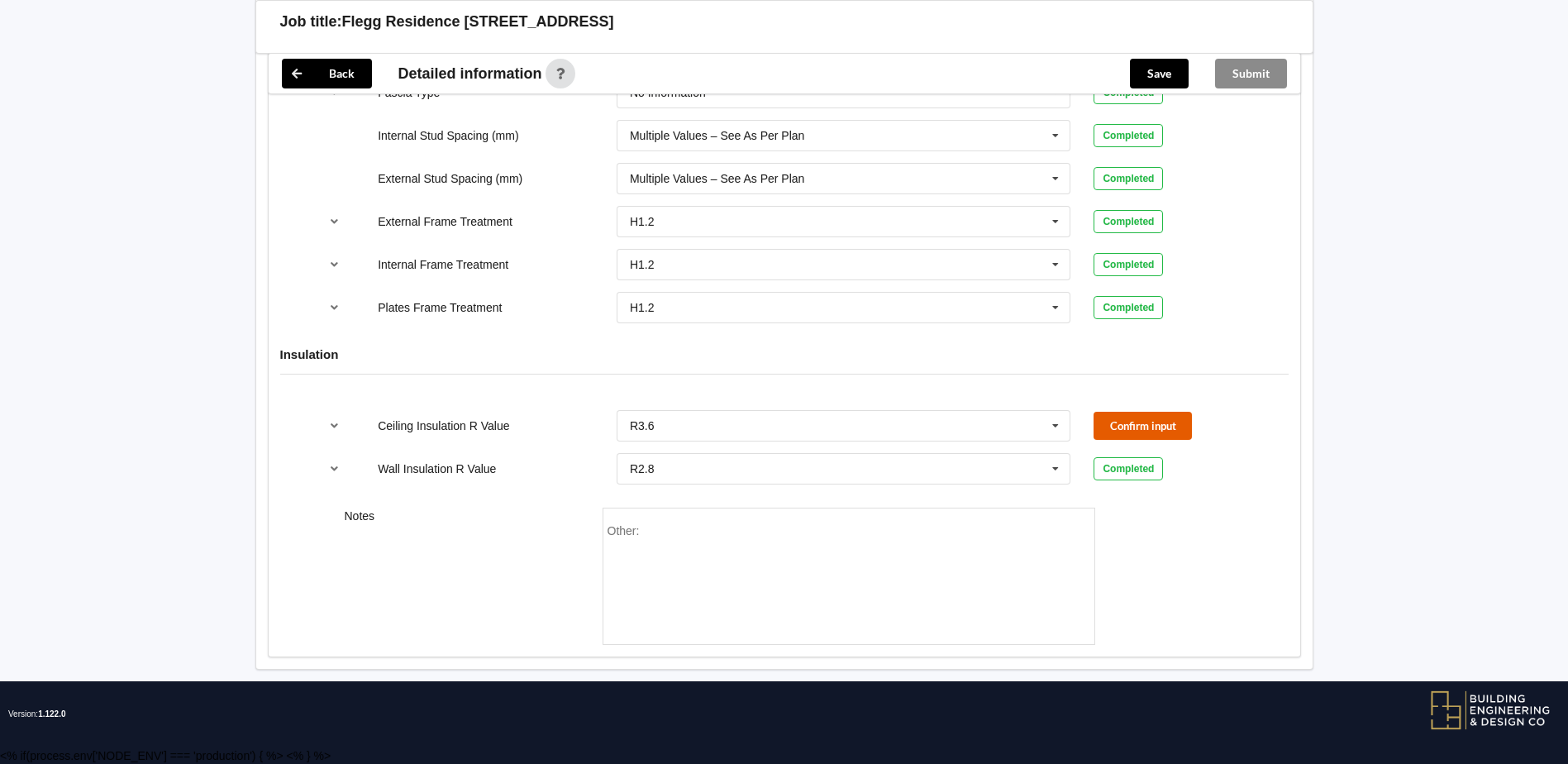
click at [1152, 436] on button "Confirm input" at bounding box center [1142, 426] width 98 height 27
click at [1150, 63] on button "Save" at bounding box center [1159, 73] width 58 height 30
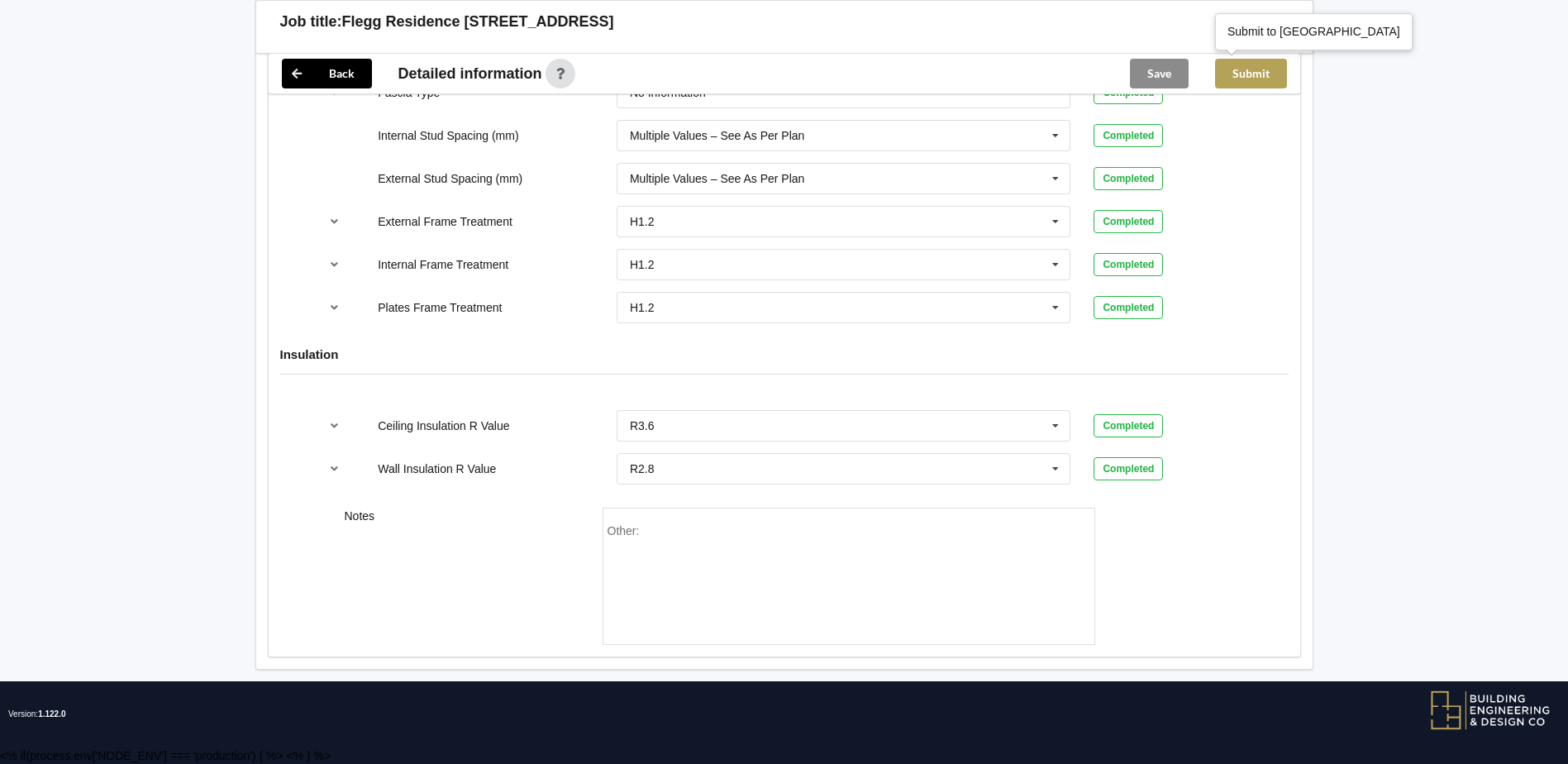
click at [1254, 82] on button "Submit" at bounding box center [1251, 73] width 72 height 30
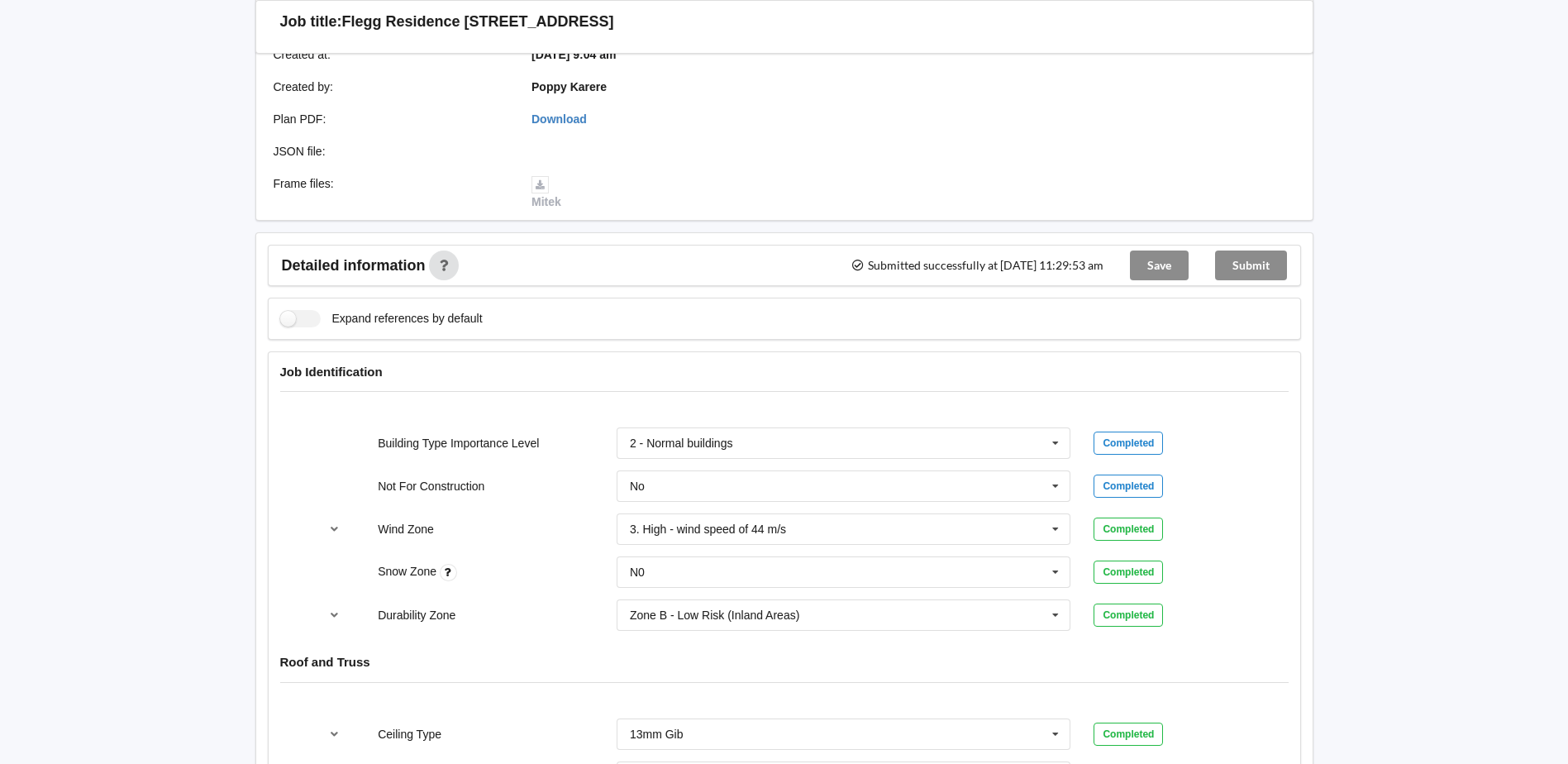
scroll to position [0, 0]
